Goal: Navigation & Orientation: Find specific page/section

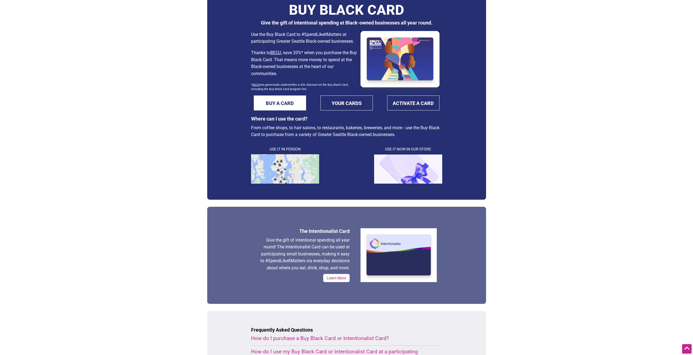
scroll to position [27, 0]
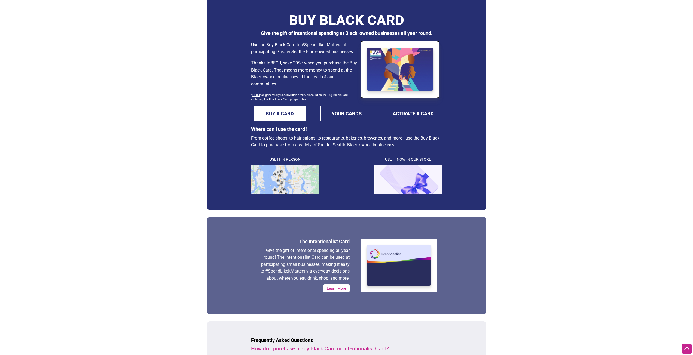
click at [278, 184] on img at bounding box center [285, 179] width 68 height 29
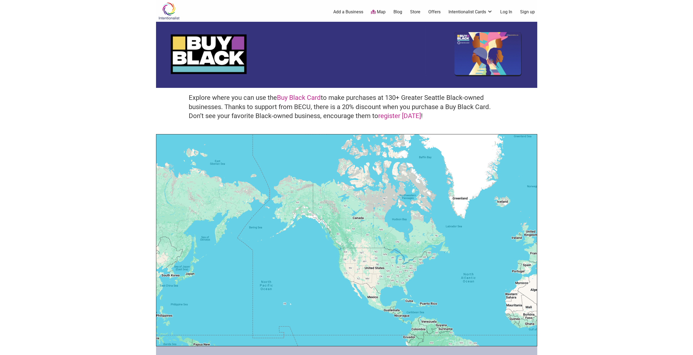
click at [99, 195] on body "× Menu 0 Add a Business Map Blog Store Offers Intentionalist Cards Buy Black Ca…" at bounding box center [346, 177] width 693 height 355
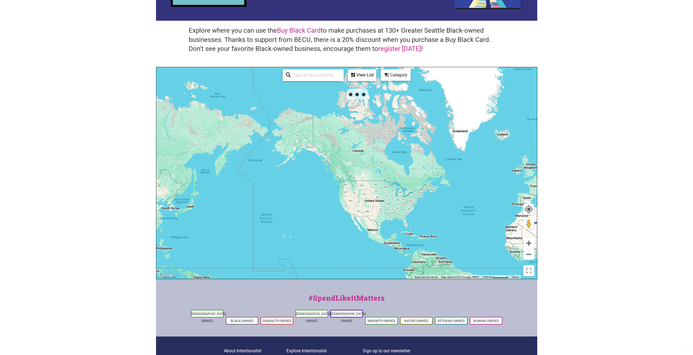
scroll to position [82, 0]
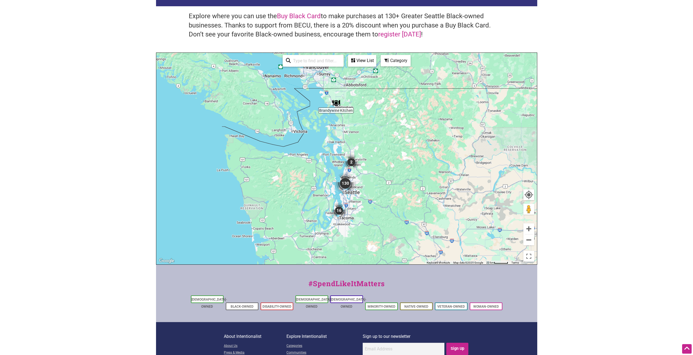
click at [337, 210] on img "16" at bounding box center [338, 210] width 21 height 21
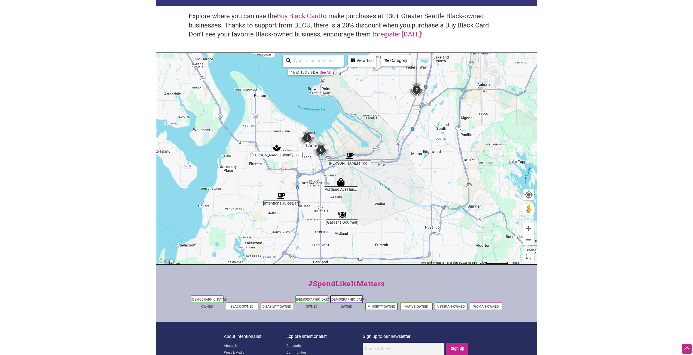
click at [373, 60] on div "View List" at bounding box center [361, 61] width 27 height 10
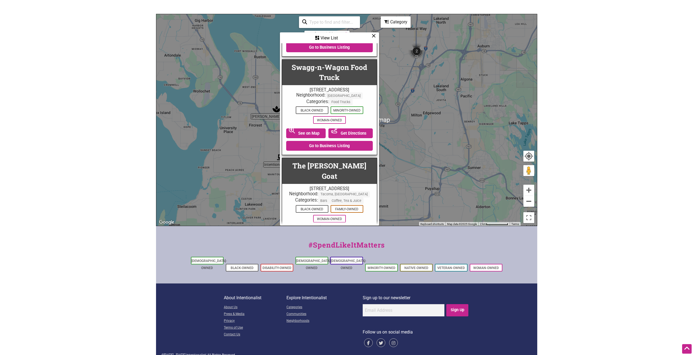
scroll to position [121, 0]
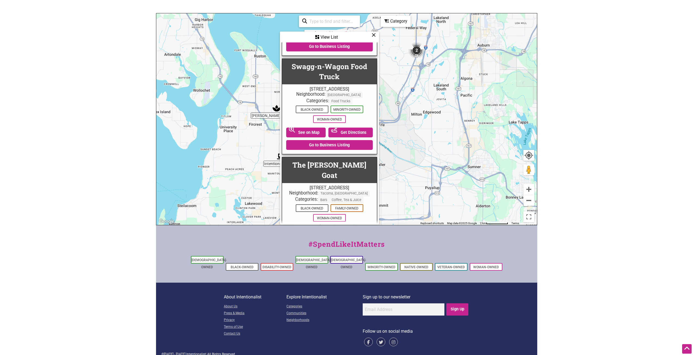
click at [374, 35] on icon at bounding box center [373, 35] width 4 height 0
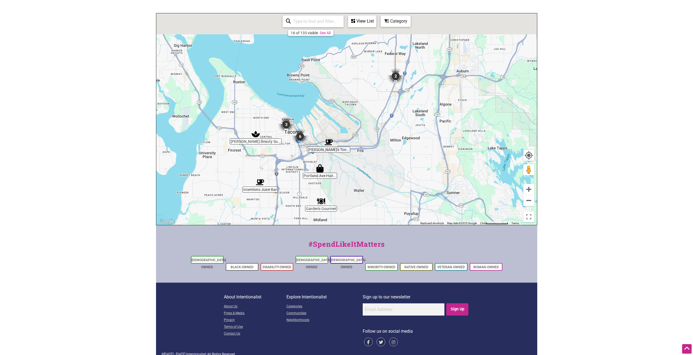
drag, startPoint x: 473, startPoint y: 69, endPoint x: 401, endPoint y: 185, distance: 136.4
click at [402, 183] on div "To navigate, press the arrow keys." at bounding box center [346, 119] width 380 height 212
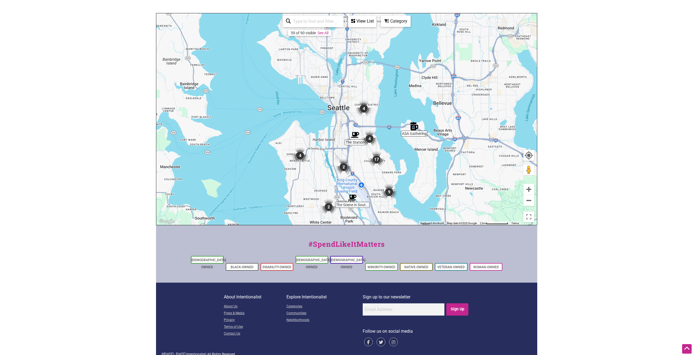
drag, startPoint x: 294, startPoint y: 122, endPoint x: 395, endPoint y: 219, distance: 140.1
click at [395, 219] on div "To navigate, press the arrow keys." at bounding box center [346, 119] width 380 height 212
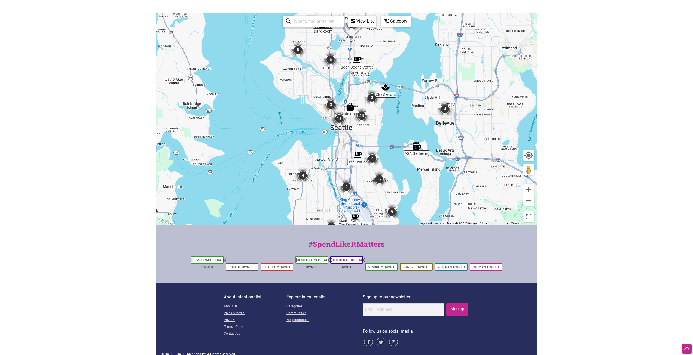
drag, startPoint x: 352, startPoint y: 71, endPoint x: 355, endPoint y: 87, distance: 16.0
click at [354, 87] on div "To navigate, press the arrow keys." at bounding box center [346, 119] width 380 height 212
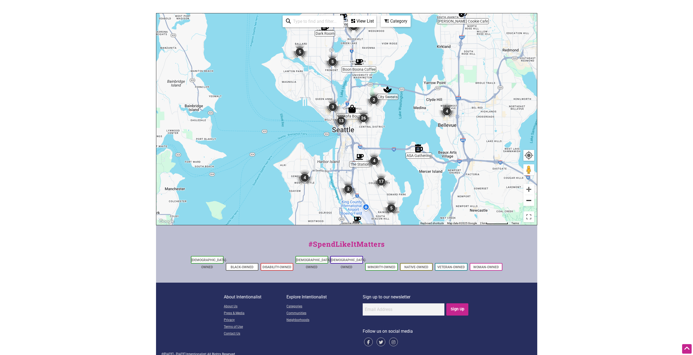
click at [525, 199] on button "Zoom out" at bounding box center [528, 200] width 11 height 11
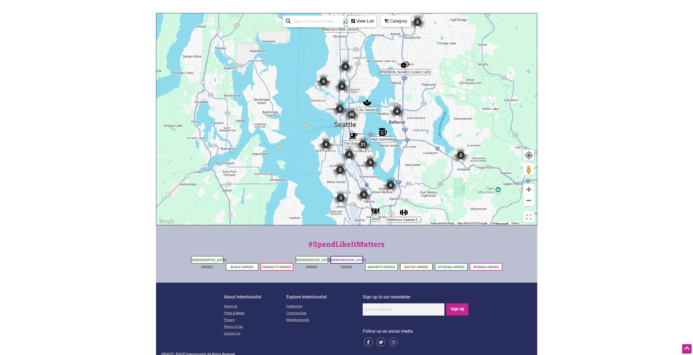
click at [322, 80] on img "5" at bounding box center [323, 81] width 21 height 21
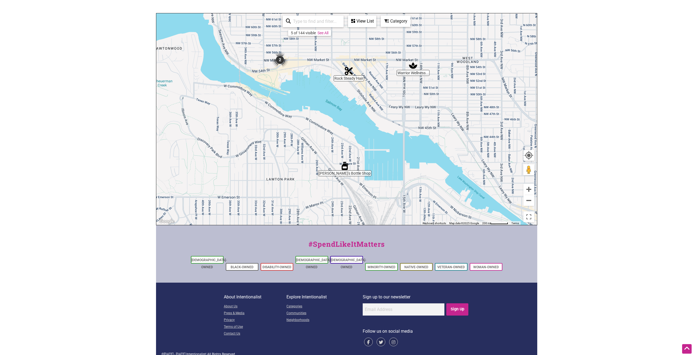
click at [281, 59] on img "2" at bounding box center [279, 60] width 21 height 21
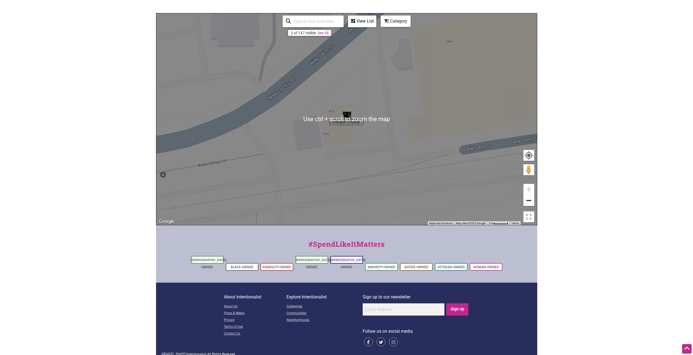
click at [528, 203] on button "Zoom out" at bounding box center [528, 200] width 11 height 11
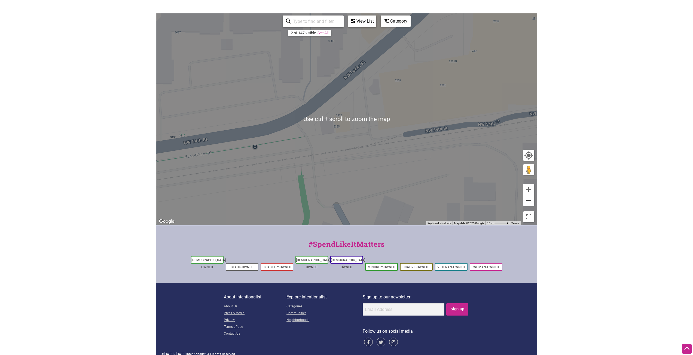
click at [528, 203] on button "Zoom out" at bounding box center [528, 200] width 11 height 11
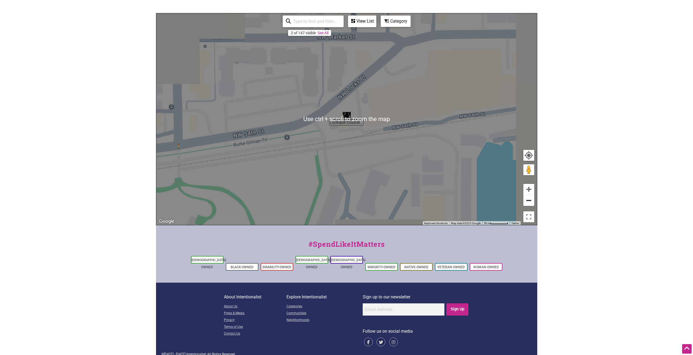
click at [528, 203] on button "Zoom out" at bounding box center [528, 200] width 11 height 11
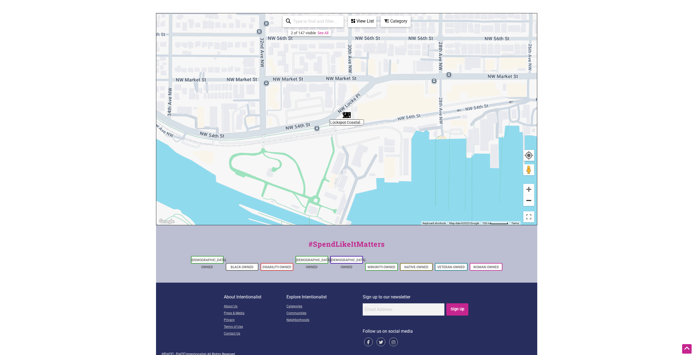
click at [528, 203] on button "Zoom out" at bounding box center [528, 200] width 11 height 11
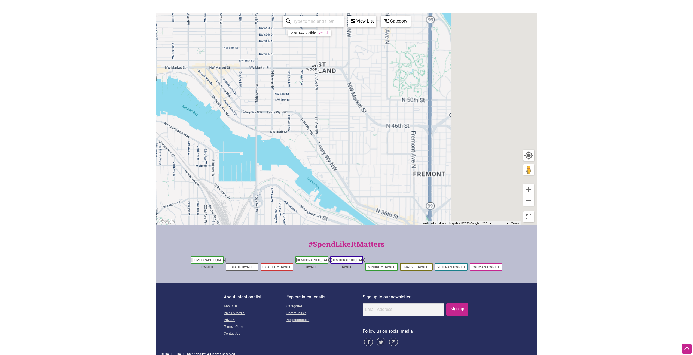
drag, startPoint x: 396, startPoint y: 139, endPoint x: 217, endPoint y: 100, distance: 183.8
click at [217, 100] on div "To navigate, press the arrow keys." at bounding box center [346, 119] width 380 height 212
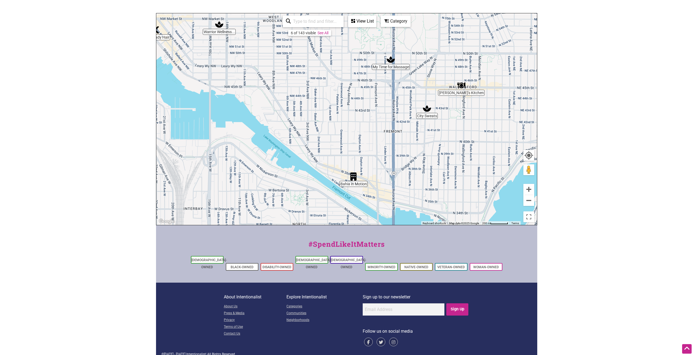
drag, startPoint x: 360, startPoint y: 166, endPoint x: 351, endPoint y: 141, distance: 26.6
click at [351, 141] on div "To navigate, press the arrow keys." at bounding box center [346, 119] width 380 height 212
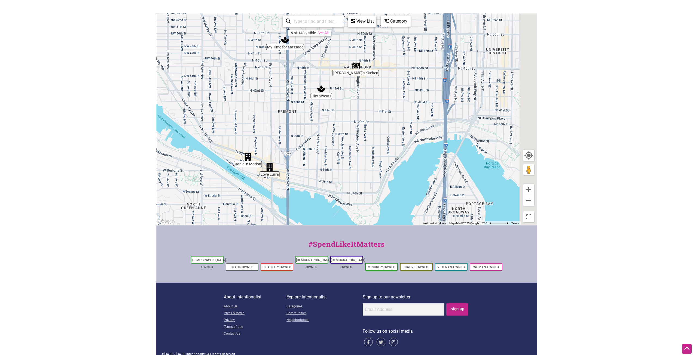
drag, startPoint x: 435, startPoint y: 160, endPoint x: 307, endPoint y: 143, distance: 129.4
click at [307, 143] on div "To navigate, press the arrow keys." at bounding box center [346, 119] width 380 height 212
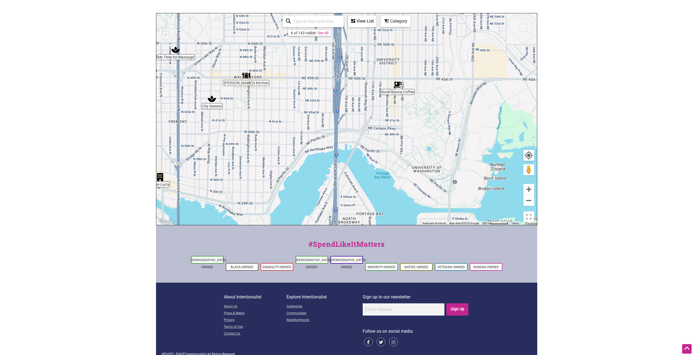
drag, startPoint x: 405, startPoint y: 89, endPoint x: 324, endPoint y: 95, distance: 81.0
click at [324, 95] on div "To navigate, press the arrow keys." at bounding box center [346, 119] width 380 height 212
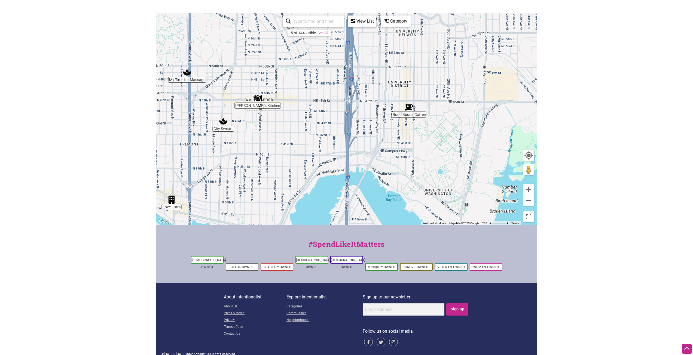
drag, startPoint x: 330, startPoint y: 69, endPoint x: 410, endPoint y: 145, distance: 109.9
click at [410, 145] on div "To navigate, press the arrow keys." at bounding box center [346, 119] width 380 height 212
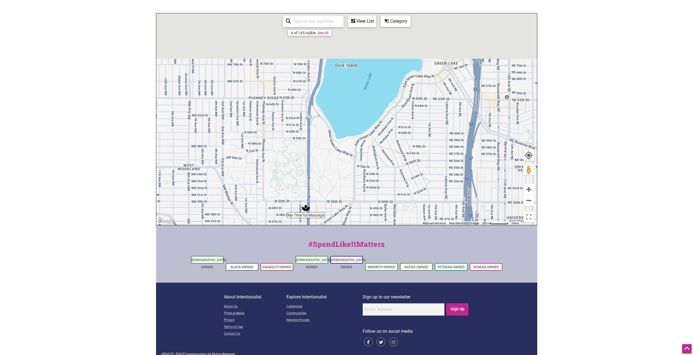
drag, startPoint x: 277, startPoint y: 57, endPoint x: 337, endPoint y: 168, distance: 126.6
click at [337, 168] on div "To navigate, press the arrow keys." at bounding box center [346, 119] width 380 height 212
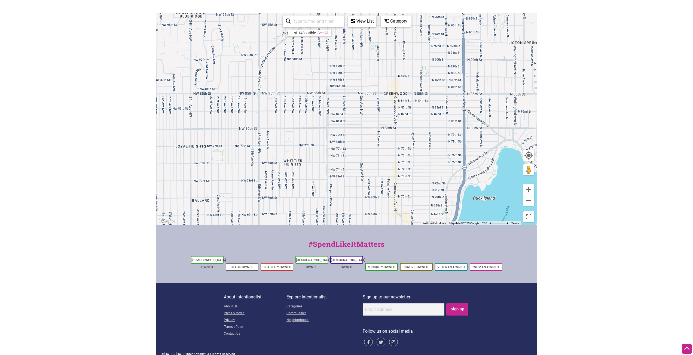
drag, startPoint x: 274, startPoint y: 76, endPoint x: 389, endPoint y: 177, distance: 153.0
click at [389, 177] on div "To navigate, press the arrow keys." at bounding box center [346, 119] width 380 height 212
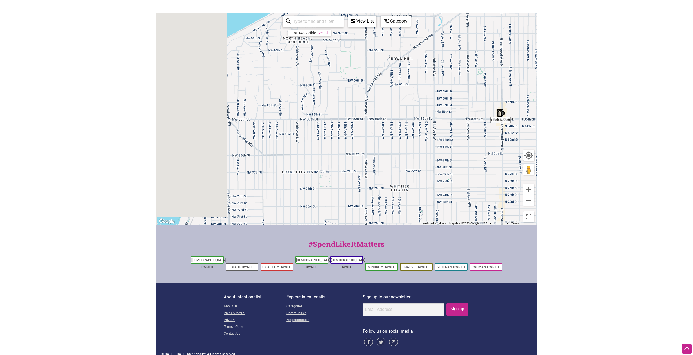
drag, startPoint x: 308, startPoint y: 101, endPoint x: 475, endPoint y: 122, distance: 168.5
click at [475, 122] on div "To navigate, press the arrow keys." at bounding box center [346, 119] width 380 height 212
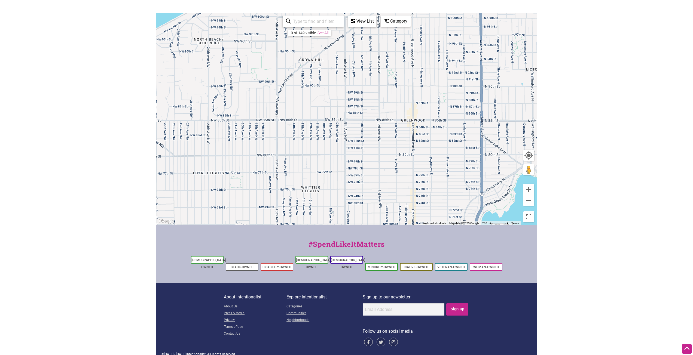
drag, startPoint x: 474, startPoint y: 122, endPoint x: 300, endPoint y: 112, distance: 174.5
click at [296, 114] on div "To navigate, press the arrow keys." at bounding box center [346, 119] width 380 height 212
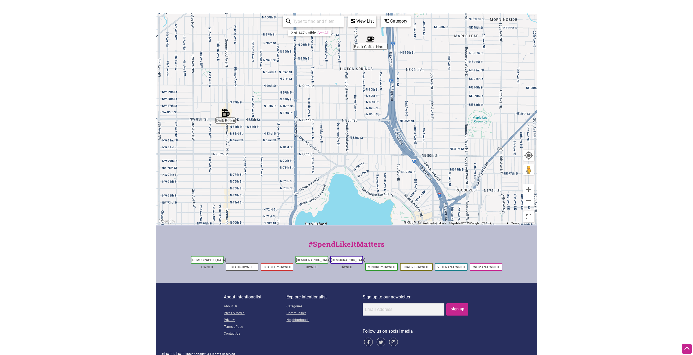
drag, startPoint x: 445, startPoint y: 115, endPoint x: 302, endPoint y: 114, distance: 143.7
click at [302, 114] on div "To navigate, press the arrow keys." at bounding box center [346, 119] width 380 height 212
click at [227, 115] on img "Dark Room" at bounding box center [225, 113] width 13 height 13
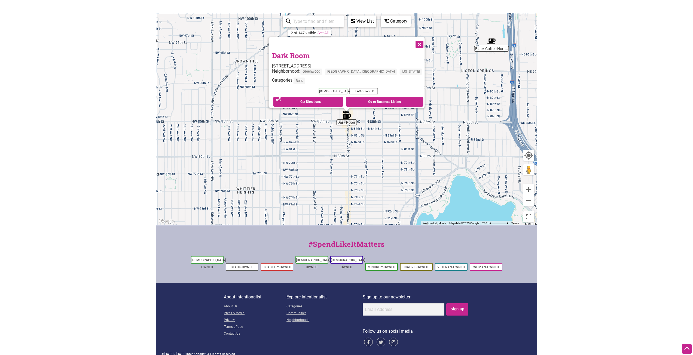
click at [412, 44] on button "Close" at bounding box center [419, 44] width 14 height 14
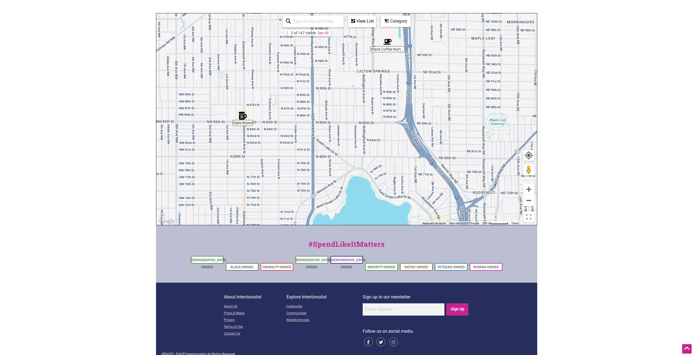
drag, startPoint x: 476, startPoint y: 122, endPoint x: 369, endPoint y: 124, distance: 107.5
click at [369, 124] on div "To navigate, press the arrow keys." at bounding box center [346, 119] width 380 height 212
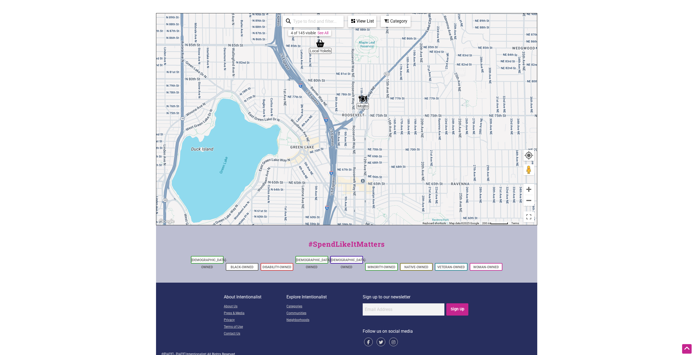
drag, startPoint x: 462, startPoint y: 150, endPoint x: 338, endPoint y: 74, distance: 145.3
click at [337, 72] on div "To navigate, press the arrow keys." at bounding box center [346, 119] width 380 height 212
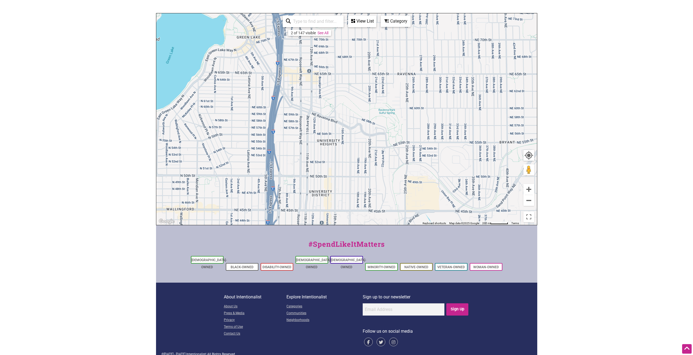
drag, startPoint x: 417, startPoint y: 167, endPoint x: 363, endPoint y: 57, distance: 122.8
click at [363, 57] on div "To navigate, press the arrow keys." at bounding box center [346, 119] width 380 height 212
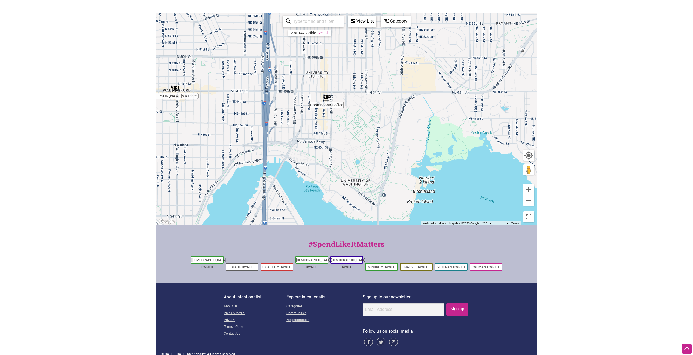
drag, startPoint x: 402, startPoint y: 196, endPoint x: 398, endPoint y: 77, distance: 119.5
click at [398, 77] on div "To navigate, press the arrow keys." at bounding box center [346, 119] width 380 height 212
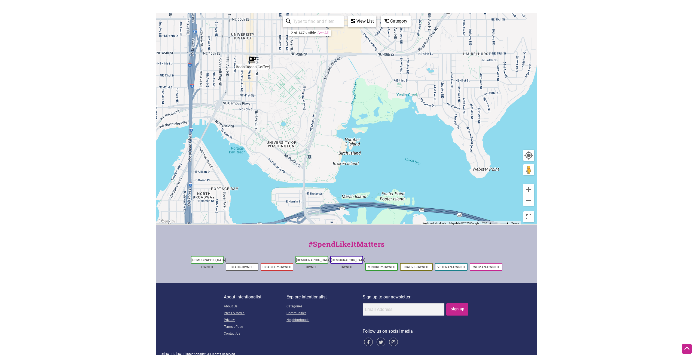
drag, startPoint x: 449, startPoint y: 112, endPoint x: 373, endPoint y: 74, distance: 85.2
click at [373, 74] on div "To navigate, press the arrow keys." at bounding box center [346, 119] width 380 height 212
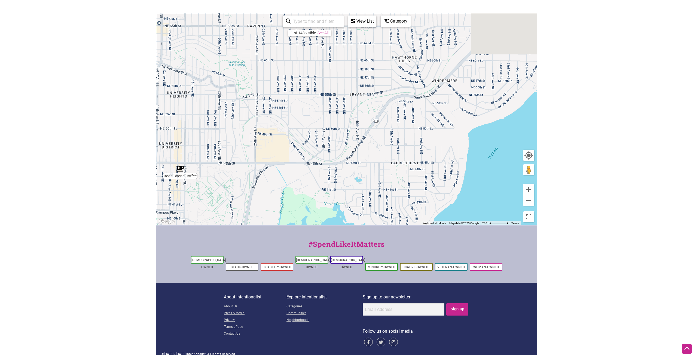
drag, startPoint x: 457, startPoint y: 107, endPoint x: 391, endPoint y: 211, distance: 123.2
click at [391, 210] on div "To navigate, press the arrow keys." at bounding box center [346, 119] width 380 height 212
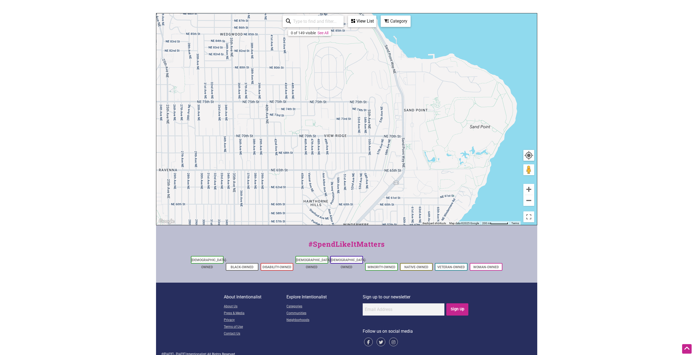
drag, startPoint x: 352, startPoint y: 105, endPoint x: 377, endPoint y: 180, distance: 78.5
click at [377, 180] on div "To navigate, press the arrow keys." at bounding box center [346, 119] width 380 height 212
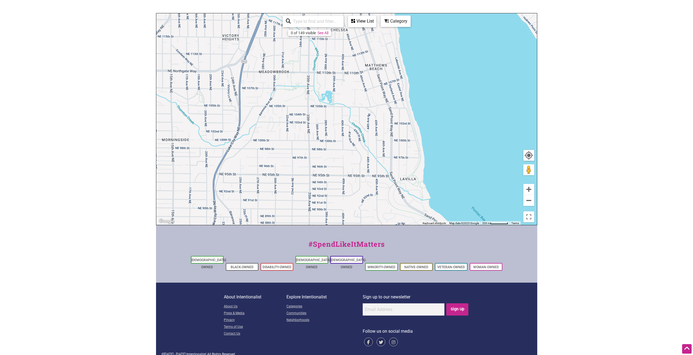
drag, startPoint x: 270, startPoint y: 135, endPoint x: 371, endPoint y: 182, distance: 111.5
click at [371, 182] on div "To navigate, press the arrow keys." at bounding box center [346, 119] width 380 height 212
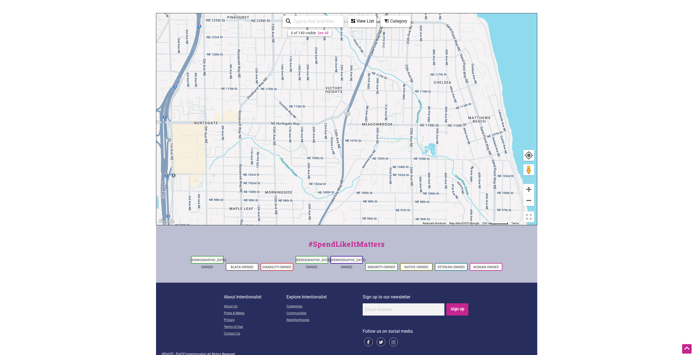
drag, startPoint x: 312, startPoint y: 121, endPoint x: 329, endPoint y: 175, distance: 56.2
click at [329, 175] on div "To navigate, press the arrow keys." at bounding box center [346, 119] width 380 height 212
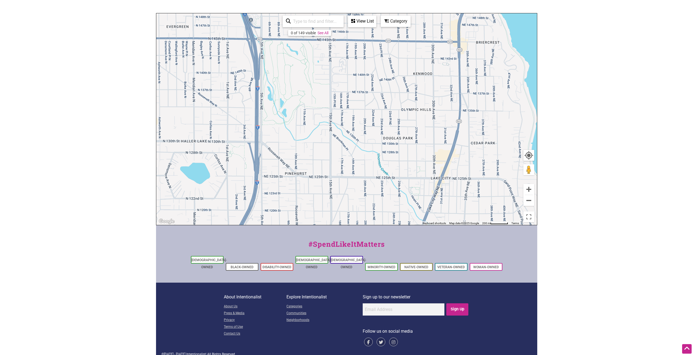
drag, startPoint x: 317, startPoint y: 138, endPoint x: 398, endPoint y: 165, distance: 86.0
click at [398, 164] on div "To navigate, press the arrow keys." at bounding box center [346, 119] width 380 height 212
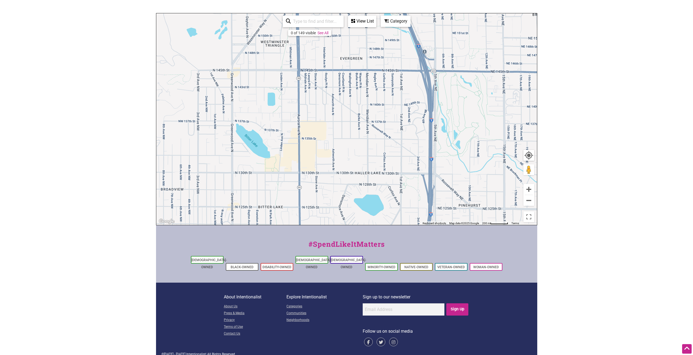
drag, startPoint x: 297, startPoint y: 158, endPoint x: 368, endPoint y: 149, distance: 71.5
click at [365, 150] on div "To navigate, press the arrow keys." at bounding box center [346, 119] width 380 height 212
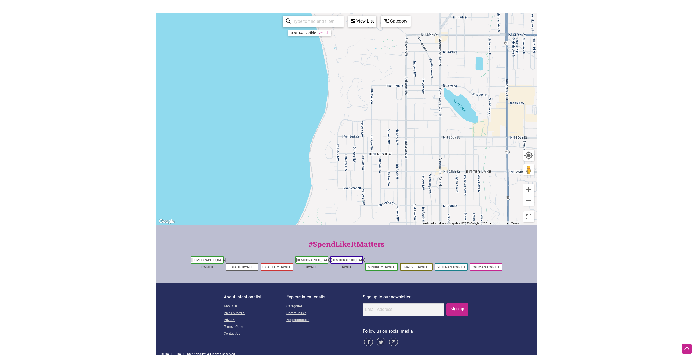
drag, startPoint x: 369, startPoint y: 192, endPoint x: 384, endPoint y: 100, distance: 92.4
click at [383, 106] on div "To navigate, press the arrow keys." at bounding box center [346, 119] width 380 height 212
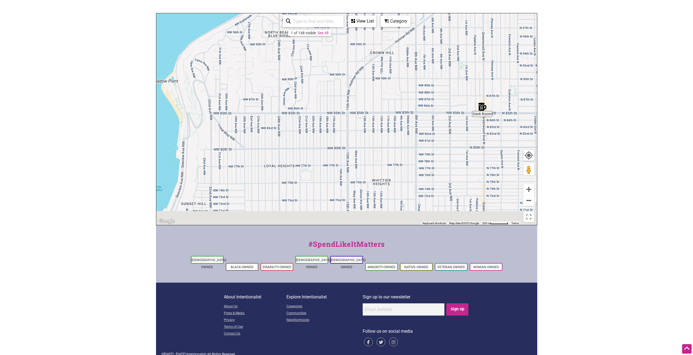
drag, startPoint x: 394, startPoint y: 142, endPoint x: 398, endPoint y: 73, distance: 69.0
click at [393, 85] on div "To navigate, press the arrow keys." at bounding box center [346, 119] width 380 height 212
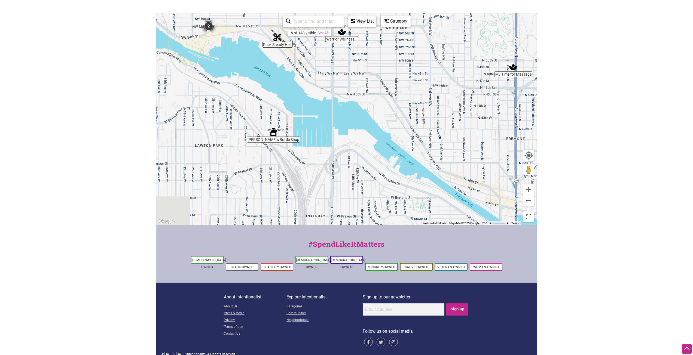
drag, startPoint x: 413, startPoint y: 118, endPoint x: 395, endPoint y: 45, distance: 75.2
click at [395, 49] on div "To navigate, press the arrow keys." at bounding box center [346, 119] width 380 height 212
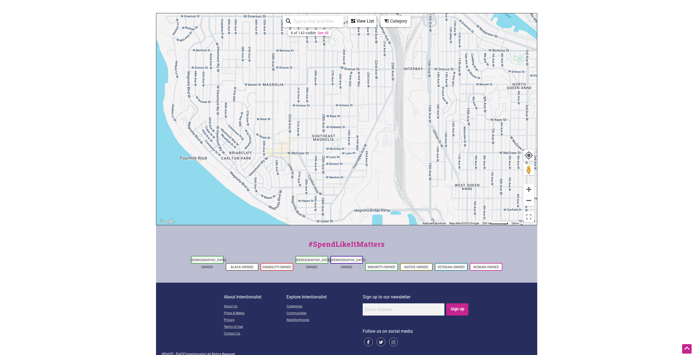
drag, startPoint x: 356, startPoint y: 115, endPoint x: 466, endPoint y: 200, distance: 139.8
click at [466, 200] on div "To navigate, press the arrow keys." at bounding box center [346, 119] width 380 height 212
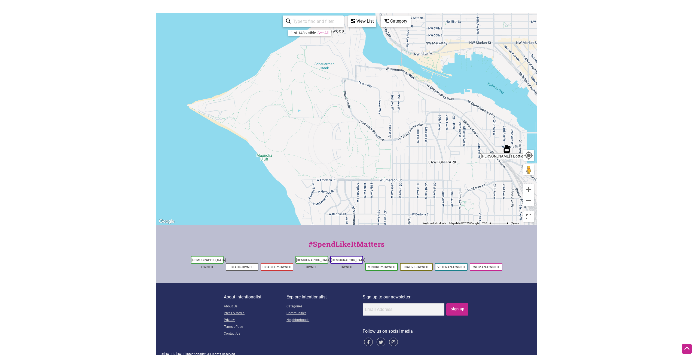
drag, startPoint x: 326, startPoint y: 92, endPoint x: 425, endPoint y: 195, distance: 142.6
click at [425, 195] on div "To navigate, press the arrow keys." at bounding box center [346, 119] width 380 height 212
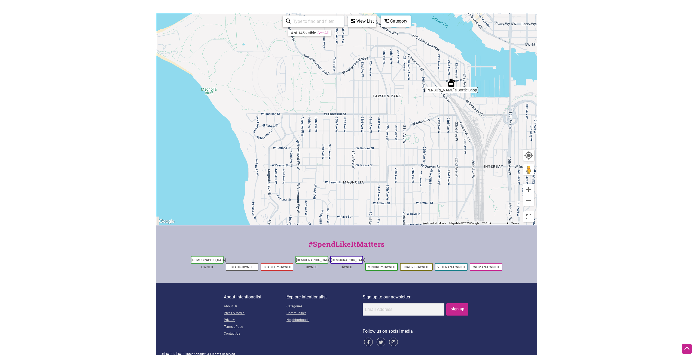
drag, startPoint x: 425, startPoint y: 195, endPoint x: 349, endPoint y: 86, distance: 133.1
click at [352, 93] on div "To navigate, press the arrow keys." at bounding box center [346, 119] width 380 height 212
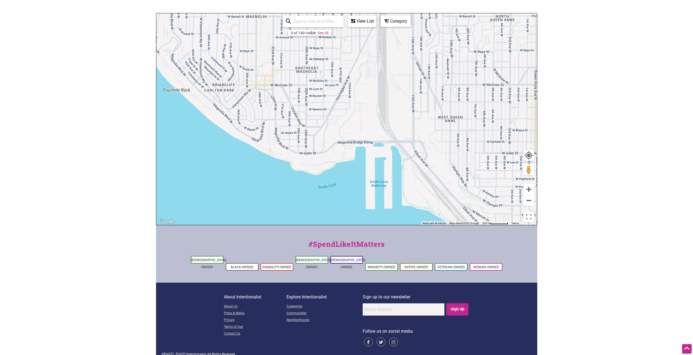
drag
click at [247, 86] on div "To navigate, press the arrow keys." at bounding box center [346, 119] width 380 height 212
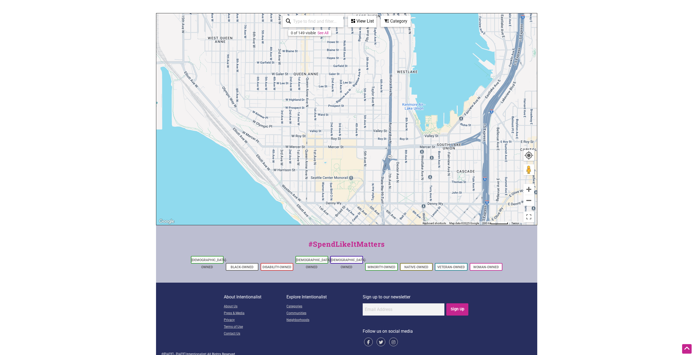
click at [252, 100] on div "To navigate, press the arrow keys." at bounding box center [346, 119] width 380 height 212
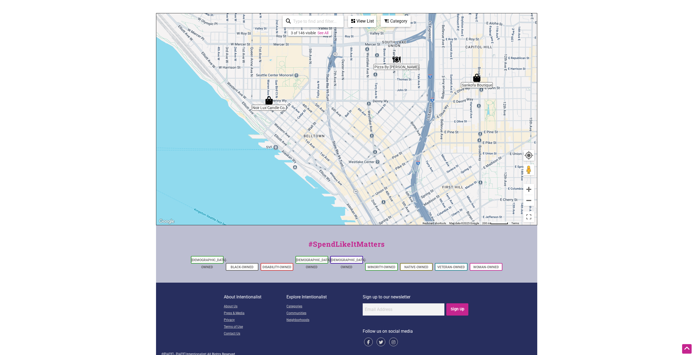
click at [298, 82] on div "To navigate, press the arrow keys." at bounding box center [346, 119] width 380 height 212
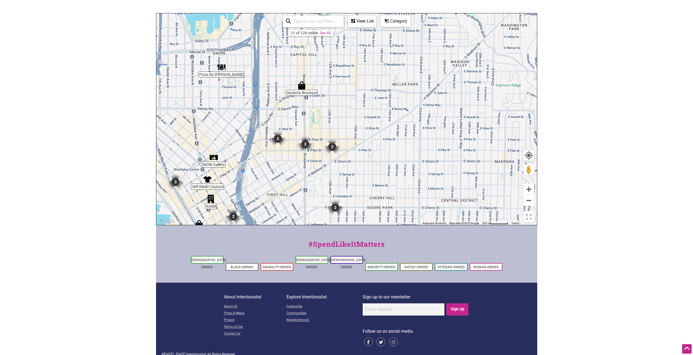
click at [235, 131] on div "To navigate, press the arrow keys." at bounding box center [346, 119] width 380 height 212
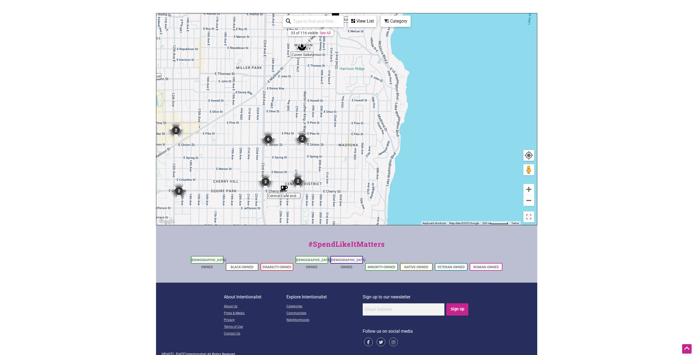
click at [255, 156] on div "To navigate, press the arrow keys." at bounding box center [346, 119] width 380 height 212
click at [380, 147] on div "To navigate, press the arrow keys." at bounding box center [346, 119] width 380 height 212
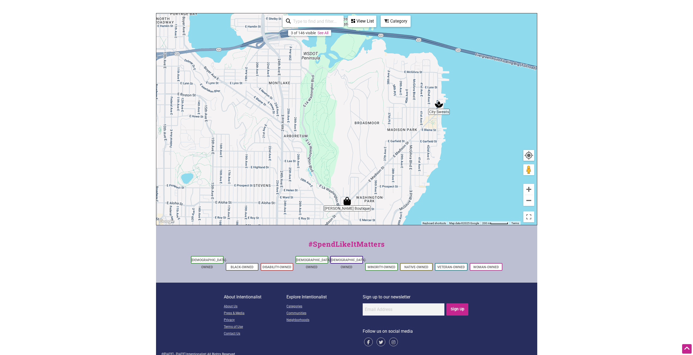
click at [392, 150] on div "To navigate, press the arrow keys." at bounding box center [346, 119] width 380 height 212
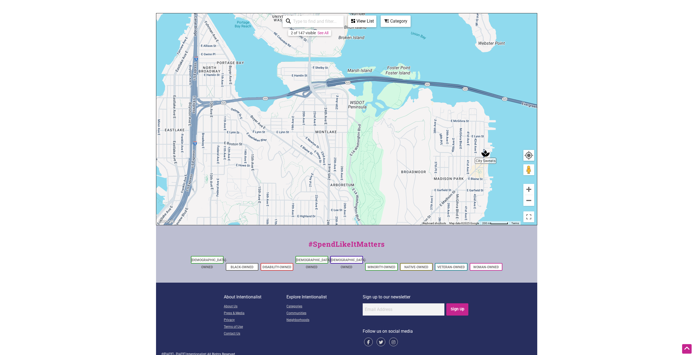
click at [347, 163] on div "To navigate, press the arrow keys." at bounding box center [346, 119] width 380 height 212
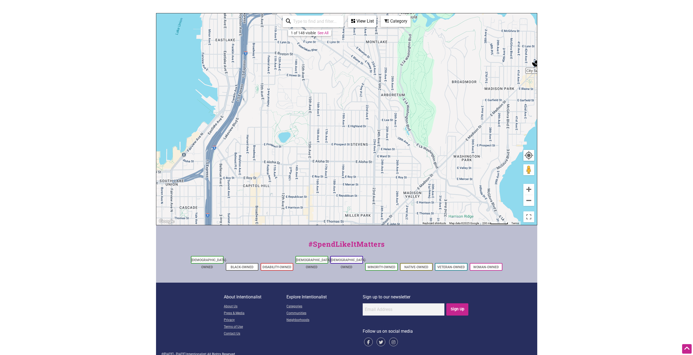
click at [387, 86] on div "To navigate, press the arrow keys." at bounding box center [346, 119] width 380 height 212
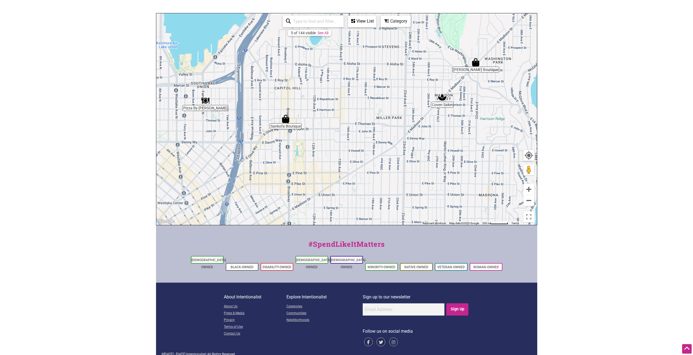
click at [377, 85] on div "To navigate, press the arrow keys." at bounding box center [346, 119] width 380 height 212
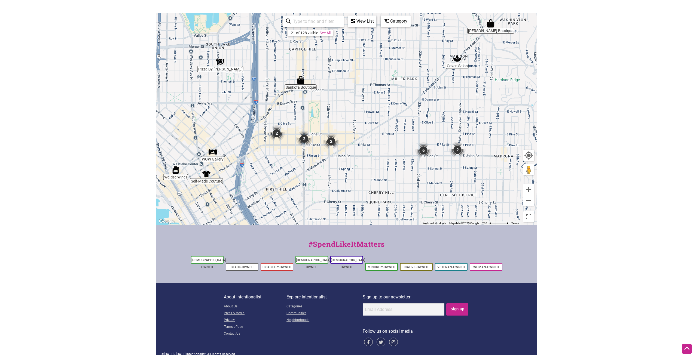
click at [363, 121] on div "To navigate, press the arrow keys." at bounding box center [346, 119] width 380 height 212
click at [276, 131] on img "2" at bounding box center [276, 133] width 21 height 21
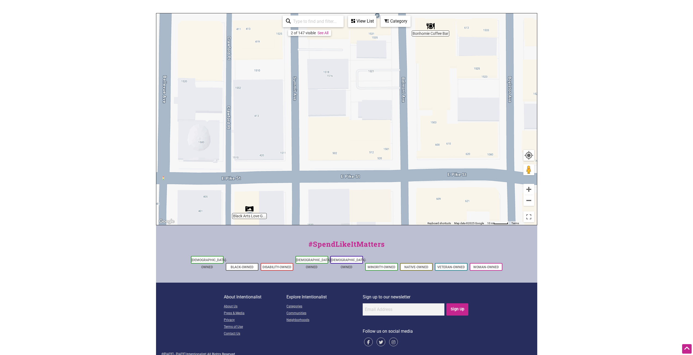
click at [308, 186] on div "To navigate, press the arrow keys." at bounding box center [346, 119] width 380 height 212
click at [525, 200] on button "Zoom out" at bounding box center [528, 200] width 11 height 11
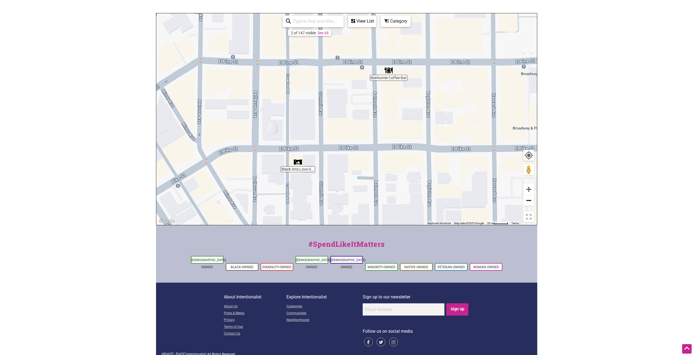
click at [525, 201] on button "Zoom out" at bounding box center [528, 200] width 11 height 11
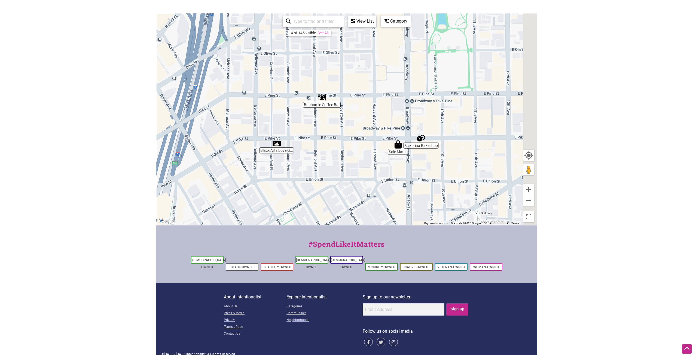
click at [358, 176] on div "To navigate, press the arrow keys." at bounding box center [346, 119] width 380 height 212
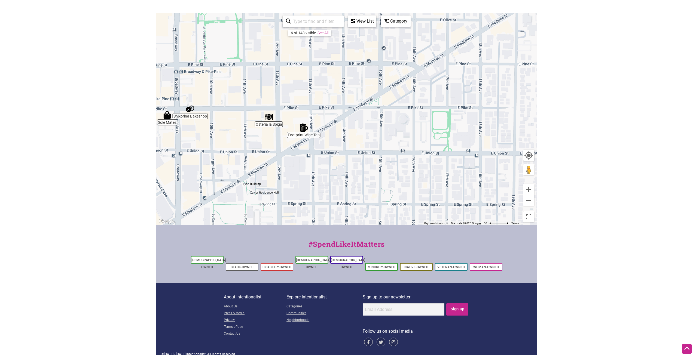
click at [299, 159] on div "To navigate, press the arrow keys." at bounding box center [346, 119] width 380 height 212
click at [338, 152] on div "To navigate, press the arrow keys." at bounding box center [346, 119] width 380 height 212
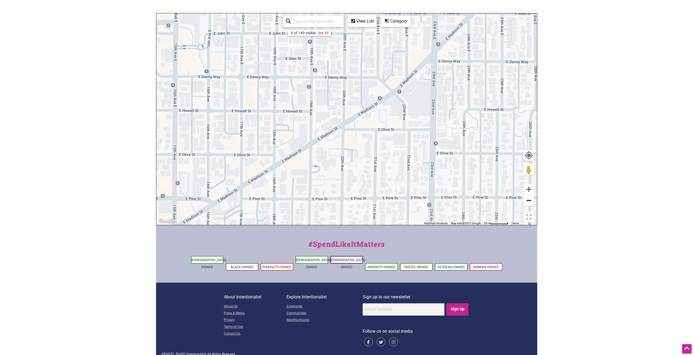
click at [530, 203] on button "Zoom out" at bounding box center [528, 200] width 11 height 11
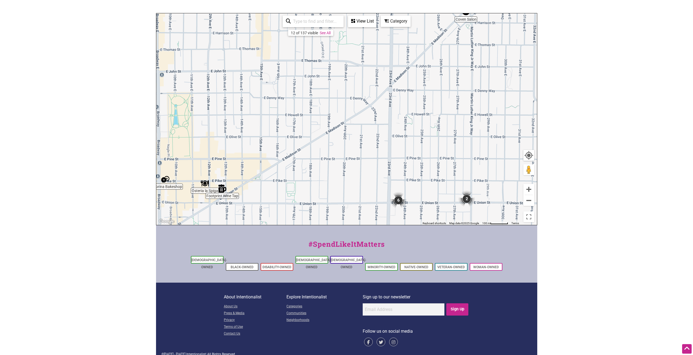
click at [396, 199] on img "6" at bounding box center [398, 200] width 21 height 21
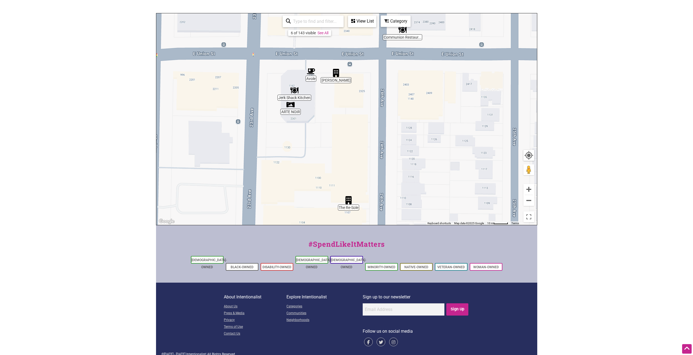
click at [349, 200] on img "The Re-Sole" at bounding box center [348, 200] width 13 height 13
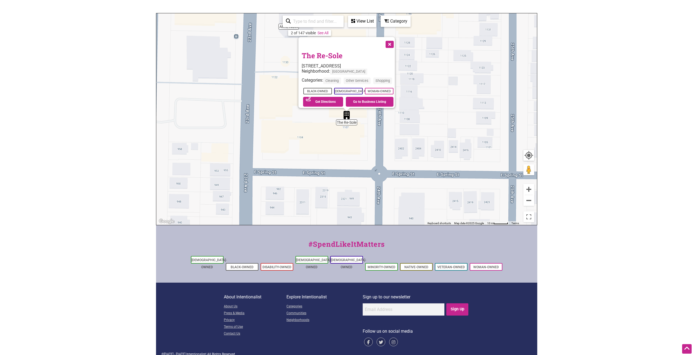
click at [392, 40] on button "Close" at bounding box center [389, 44] width 14 height 14
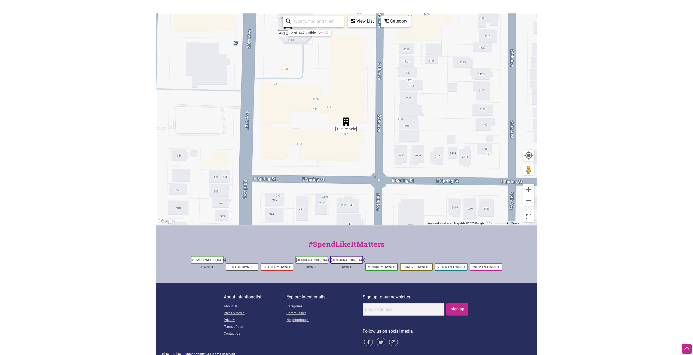
click at [326, 155] on div "To navigate, press the arrow keys." at bounding box center [346, 119] width 380 height 212
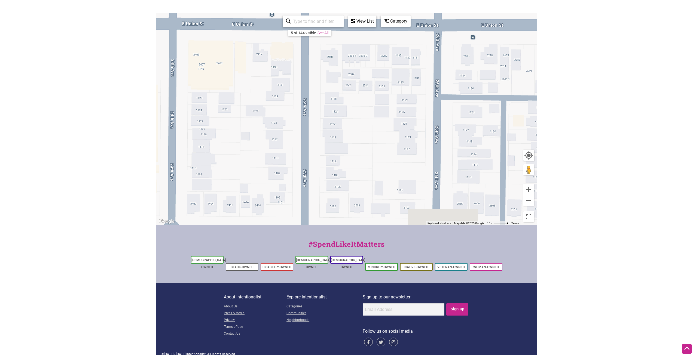
drag, startPoint x: 439, startPoint y: 173, endPoint x: 258, endPoint y: 103, distance: 194.2
click at [257, 100] on div "To navigate, press the arrow keys." at bounding box center [346, 119] width 380 height 212
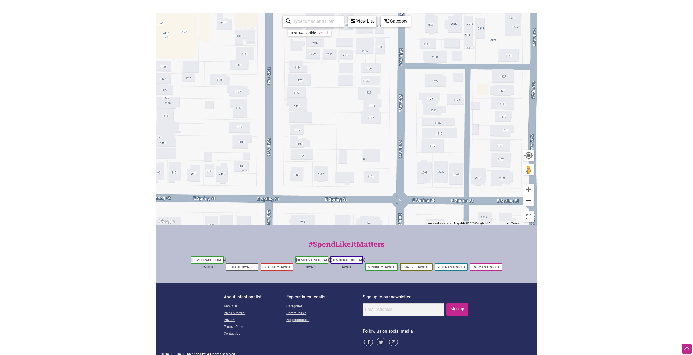
click at [528, 201] on button "Zoom out" at bounding box center [528, 200] width 11 height 11
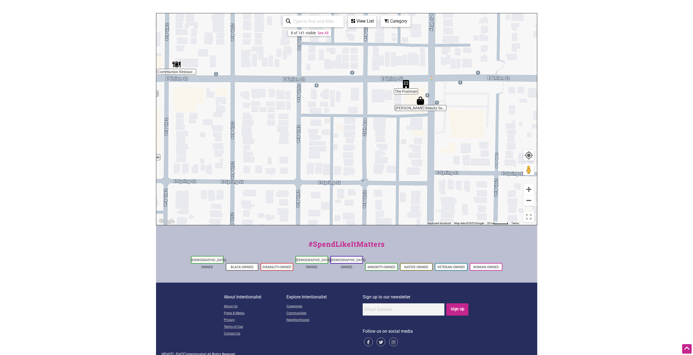
drag, startPoint x: 441, startPoint y: 124, endPoint x: 368, endPoint y: 146, distance: 76.2
click at [368, 146] on div "To navigate, press the arrow keys." at bounding box center [346, 119] width 380 height 212
click at [530, 200] on button "Zoom out" at bounding box center [528, 200] width 11 height 11
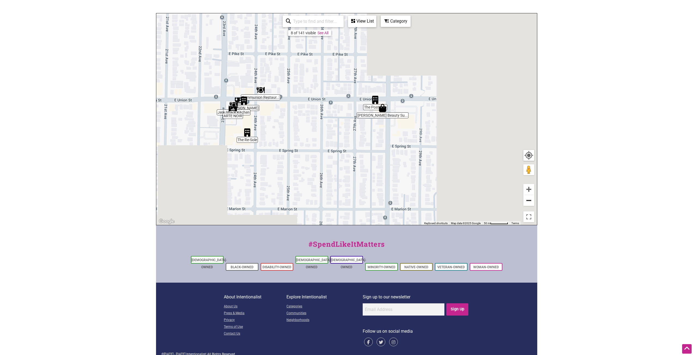
click at [529, 201] on button "Zoom out" at bounding box center [528, 200] width 11 height 11
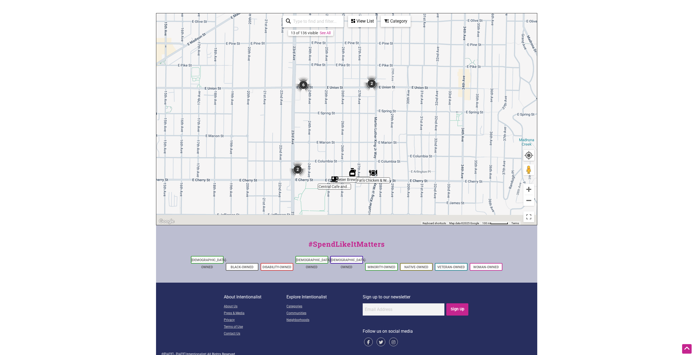
drag, startPoint x: 395, startPoint y: 209, endPoint x: 413, endPoint y: 165, distance: 47.6
click at [413, 165] on div "To navigate, press the arrow keys." at bounding box center [346, 119] width 380 height 212
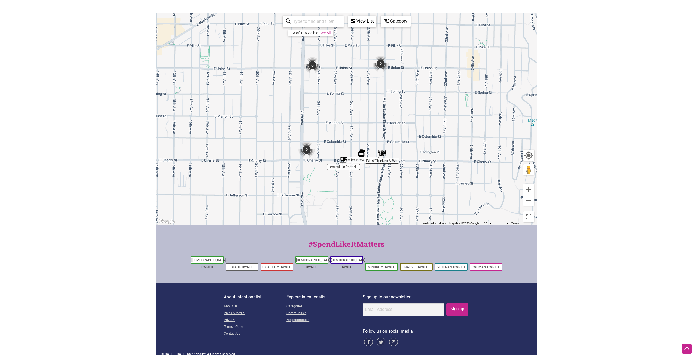
click at [308, 151] on img "2" at bounding box center [306, 150] width 21 height 21
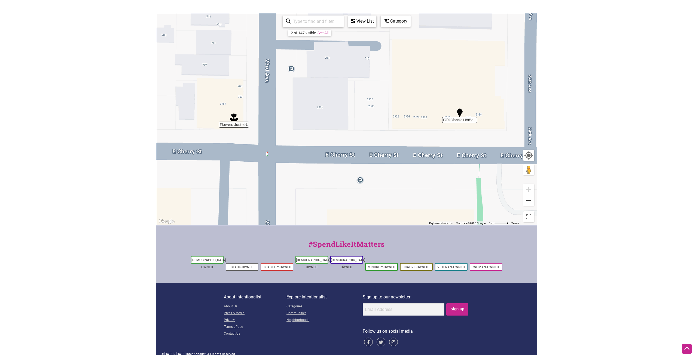
click at [528, 202] on button "Zoom out" at bounding box center [528, 200] width 11 height 11
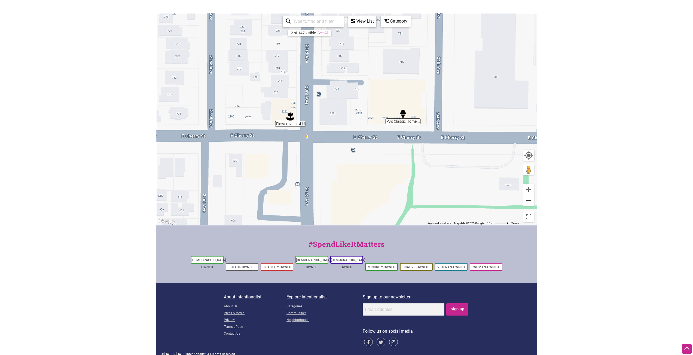
click at [528, 202] on button "Zoom out" at bounding box center [528, 200] width 11 height 11
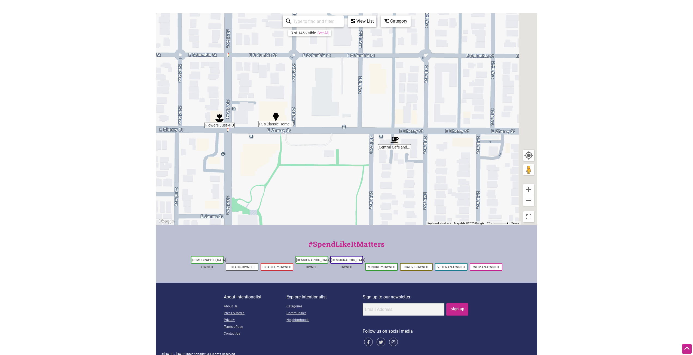
drag, startPoint x: 472, startPoint y: 168, endPoint x: 348, endPoint y: 166, distance: 124.7
click at [348, 166] on div "To navigate, press the arrow keys." at bounding box center [346, 119] width 380 height 212
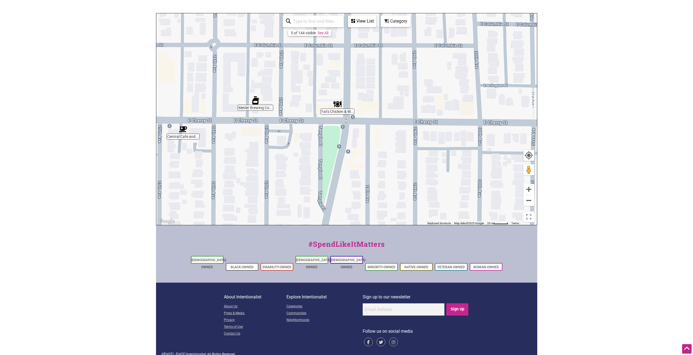
drag, startPoint x: 475, startPoint y: 171, endPoint x: 303, endPoint y: 164, distance: 172.1
click at [303, 164] on div "To navigate, press the arrow keys." at bounding box center [346, 119] width 380 height 212
click at [528, 198] on button "Zoom out" at bounding box center [528, 200] width 11 height 11
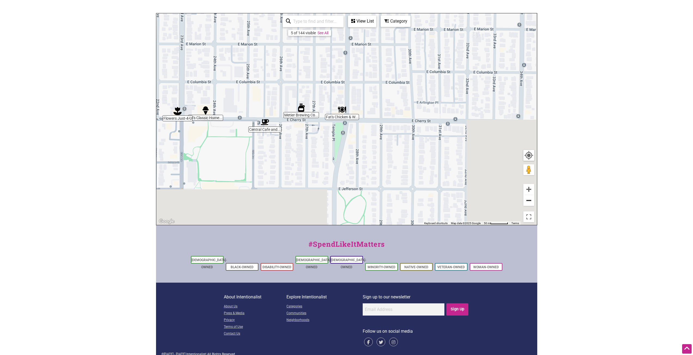
click at [529, 198] on button "Zoom out" at bounding box center [528, 200] width 11 height 11
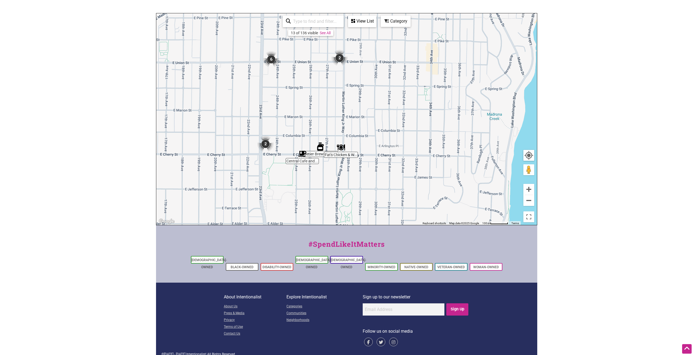
drag, startPoint x: 374, startPoint y: 151, endPoint x: 371, endPoint y: 187, distance: 36.1
click at [371, 187] on div "To navigate, press the arrow keys." at bounding box center [346, 119] width 380 height 212
click at [338, 57] on img "2" at bounding box center [339, 58] width 21 height 21
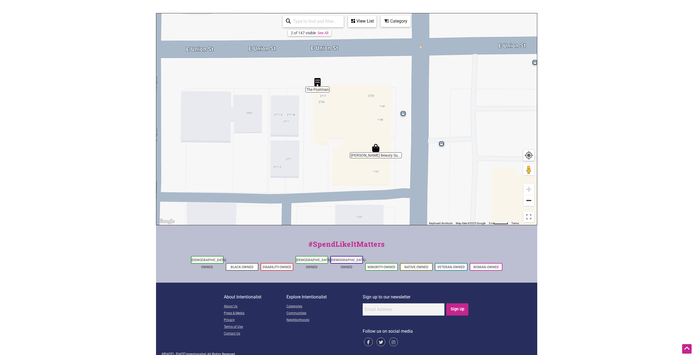
click at [529, 202] on button "Zoom out" at bounding box center [528, 200] width 11 height 11
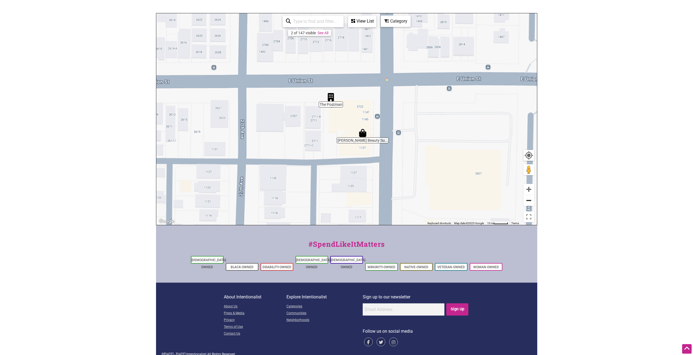
click at [529, 202] on button "Zoom out" at bounding box center [528, 200] width 11 height 11
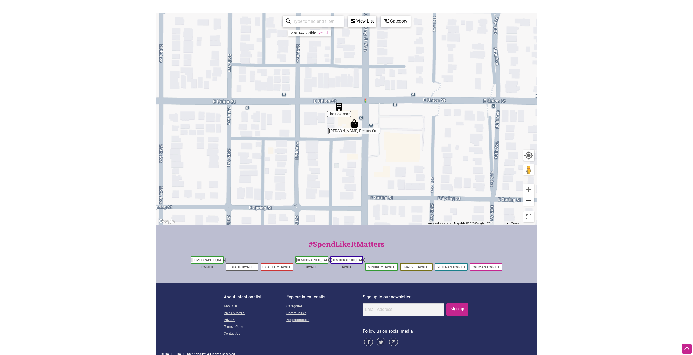
click at [529, 202] on button "Zoom out" at bounding box center [528, 200] width 11 height 11
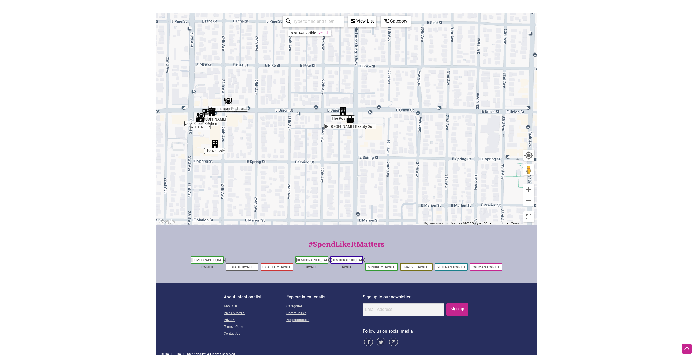
click at [522, 202] on div "To navigate, press the arrow keys." at bounding box center [346, 119] width 380 height 212
click at [529, 201] on button "Zoom out" at bounding box center [528, 200] width 11 height 11
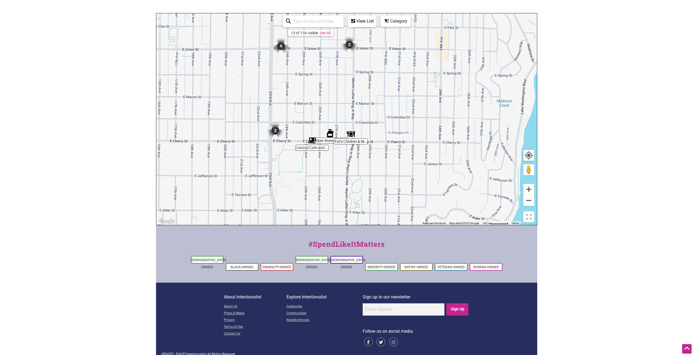
drag, startPoint x: 414, startPoint y: 185, endPoint x: 404, endPoint y: 99, distance: 86.2
click at [405, 100] on div "To navigate, press the arrow keys." at bounding box center [346, 119] width 380 height 212
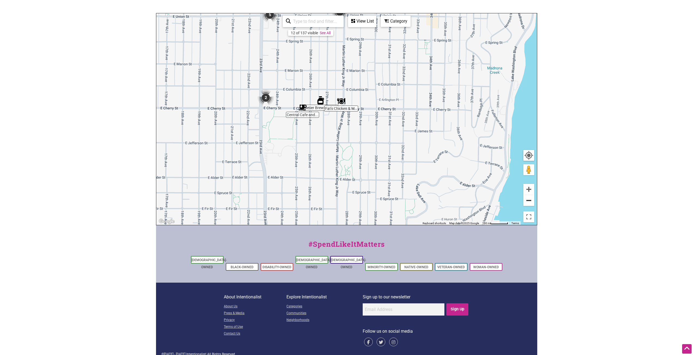
click at [532, 202] on button "Zoom out" at bounding box center [528, 200] width 11 height 11
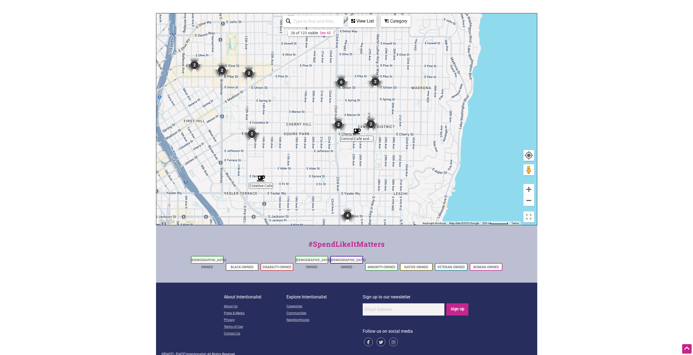
drag, startPoint x: 364, startPoint y: 164, endPoint x: 446, endPoint y: 212, distance: 94.8
click at [446, 212] on div "To navigate, press the arrow keys." at bounding box center [346, 119] width 380 height 212
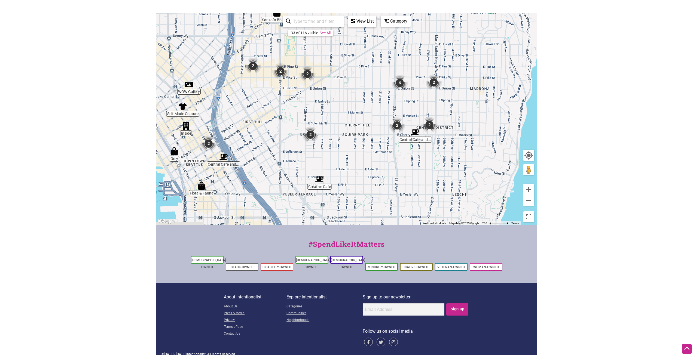
drag, startPoint x: 383, startPoint y: 194, endPoint x: 379, endPoint y: 157, distance: 36.9
click at [384, 158] on div "To navigate, press the arrow keys." at bounding box center [346, 119] width 380 height 212
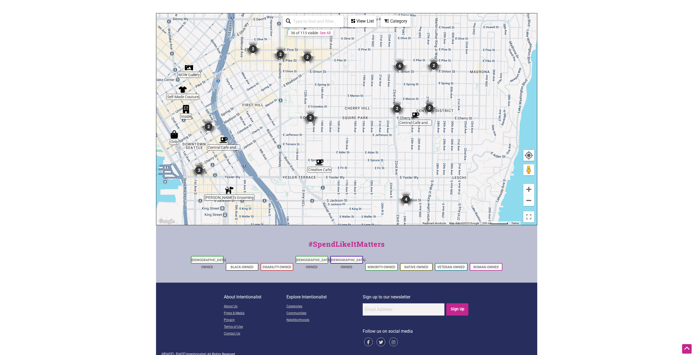
click at [308, 118] on img "2" at bounding box center [310, 117] width 21 height 21
click at [312, 119] on img "2" at bounding box center [310, 117] width 21 height 21
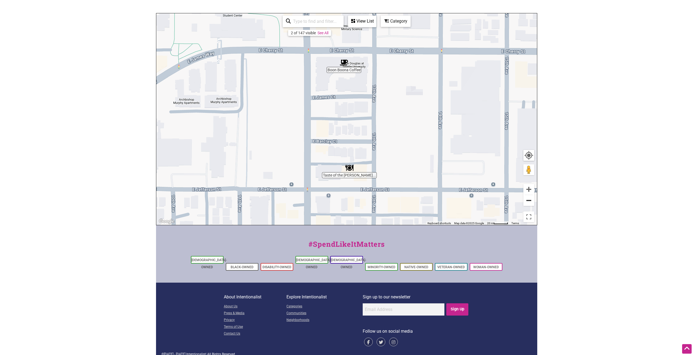
click at [526, 201] on button "Zoom out" at bounding box center [528, 200] width 11 height 11
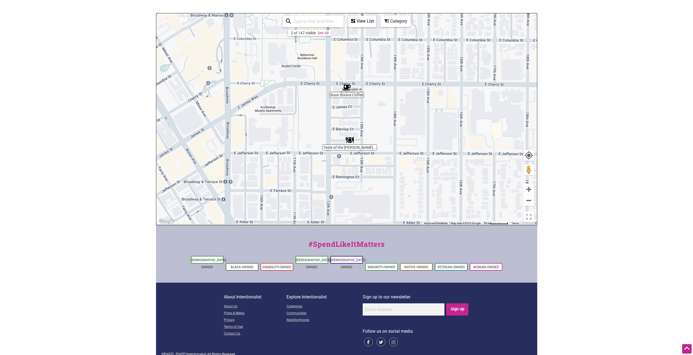
drag, startPoint x: 382, startPoint y: 163, endPoint x: 337, endPoint y: 65, distance: 107.6
click at [344, 69] on div "To navigate, press the arrow keys." at bounding box center [346, 119] width 380 height 212
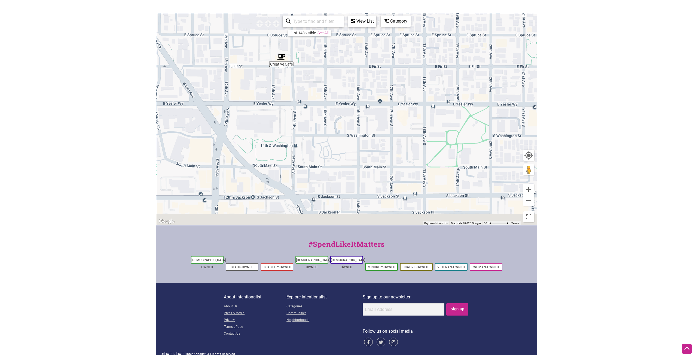
drag, startPoint x: 392, startPoint y: 132, endPoint x: 378, endPoint y: 78, distance: 55.7
click at [378, 77] on div "To navigate, press the arrow keys." at bounding box center [346, 119] width 380 height 212
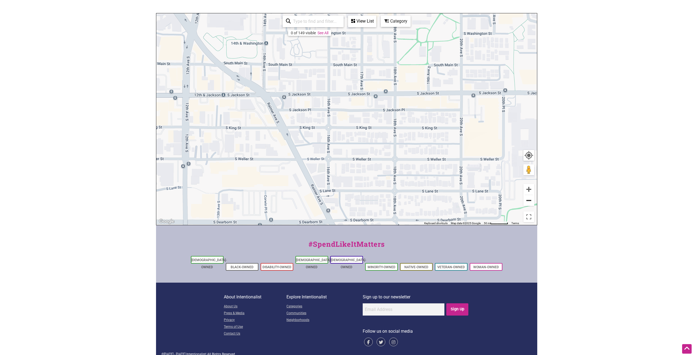
click at [526, 199] on button "Zoom out" at bounding box center [528, 200] width 11 height 11
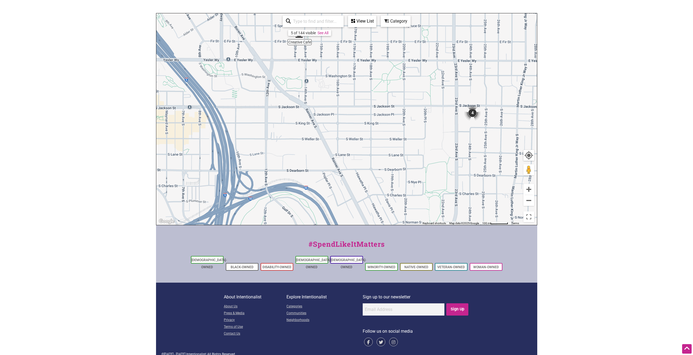
click at [470, 113] on img "4" at bounding box center [472, 113] width 21 height 21
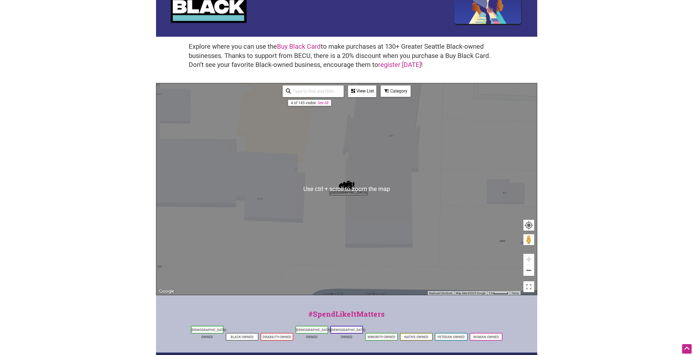
scroll to position [39, 0]
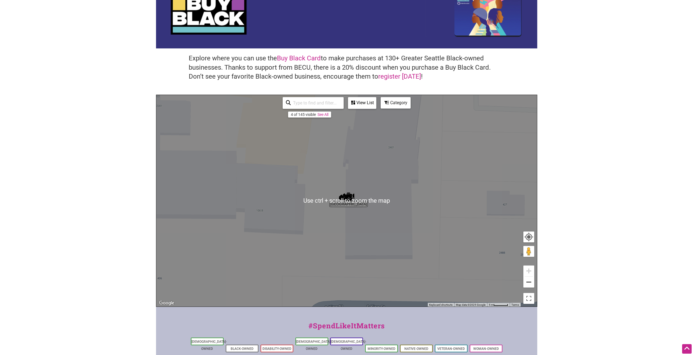
click at [361, 106] on div "View List" at bounding box center [361, 103] width 27 height 10
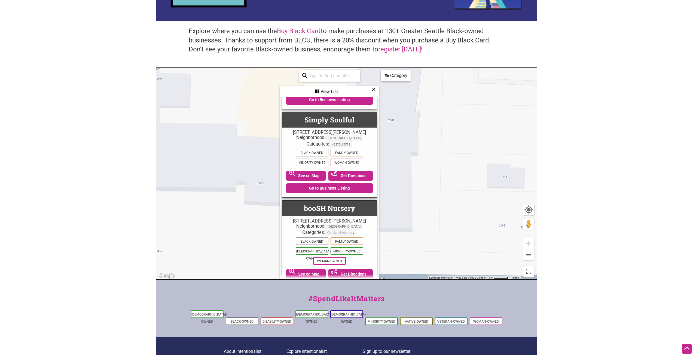
scroll to position [187, 0]
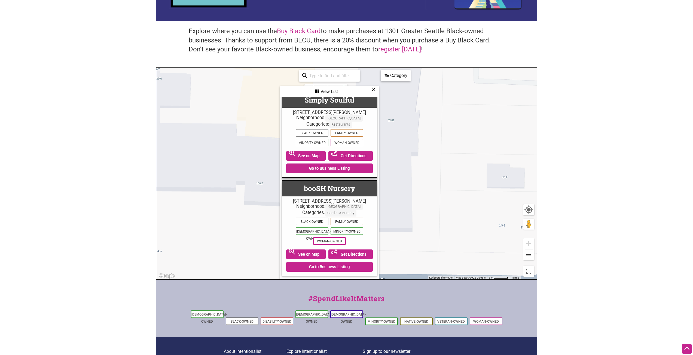
click at [528, 253] on button "Zoom out" at bounding box center [528, 255] width 11 height 11
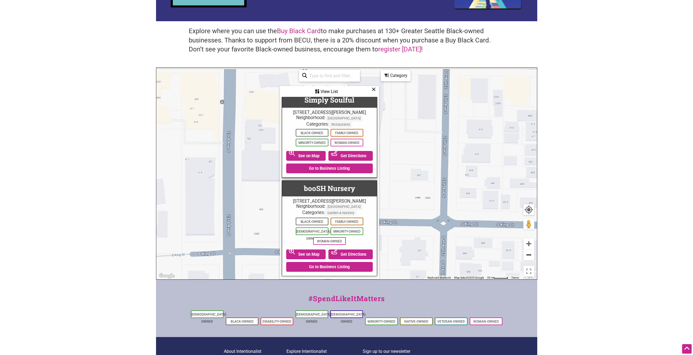
click at [528, 253] on button "Zoom out" at bounding box center [528, 255] width 11 height 11
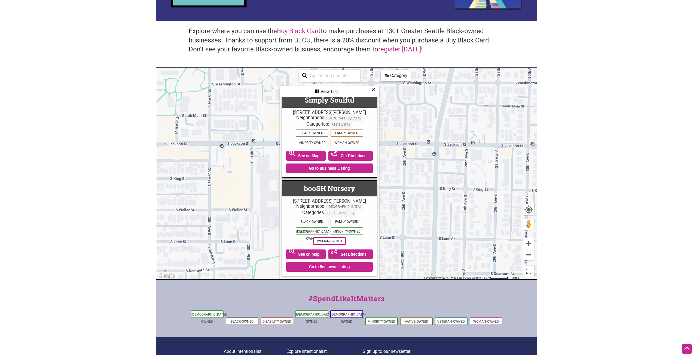
click at [371, 89] on div "View List" at bounding box center [329, 92] width 98 height 10
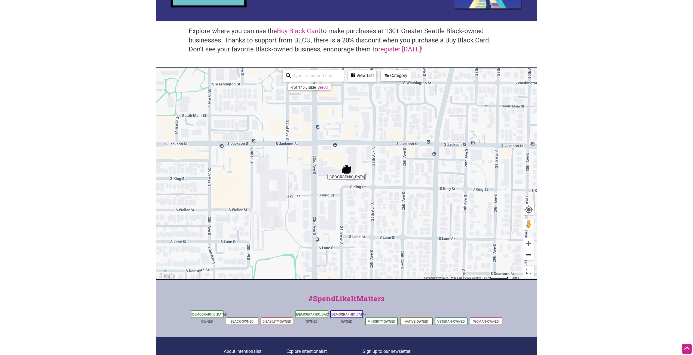
click at [528, 258] on button "Zoom out" at bounding box center [528, 255] width 11 height 11
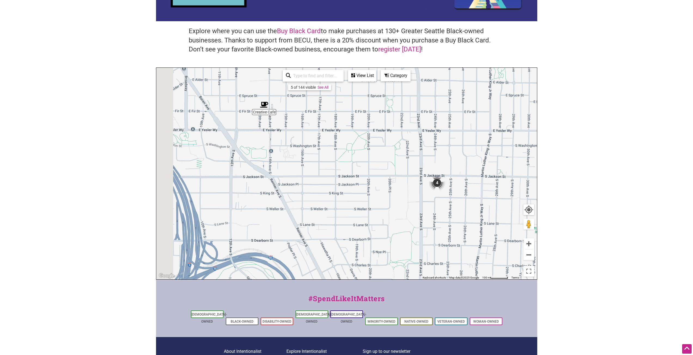
drag, startPoint x: 348, startPoint y: 188, endPoint x: 392, endPoint y: 197, distance: 45.2
click at [386, 195] on div "To navigate, press the arrow keys." at bounding box center [346, 174] width 380 height 212
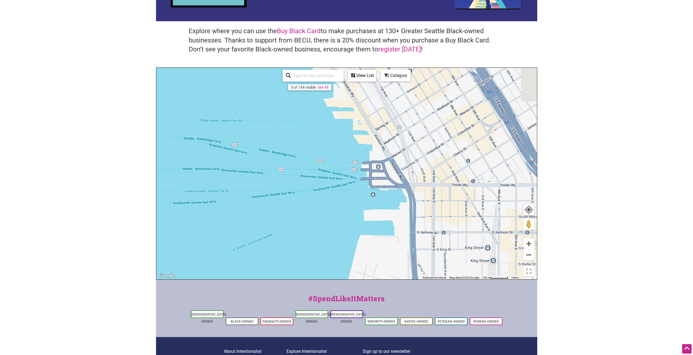
drag, startPoint x: 379, startPoint y: 195, endPoint x: 263, endPoint y: 137, distance: 129.7
click at [263, 137] on div "To navigate, press the arrow keys." at bounding box center [346, 174] width 380 height 212
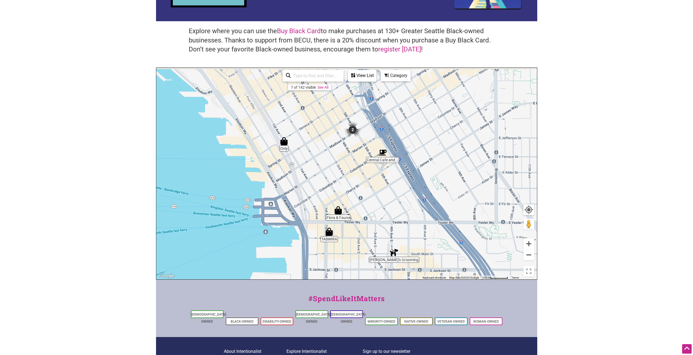
drag, startPoint x: 409, startPoint y: 146, endPoint x: 363, endPoint y: 206, distance: 75.5
click at [365, 206] on div "To navigate, press the arrow keys." at bounding box center [346, 174] width 380 height 212
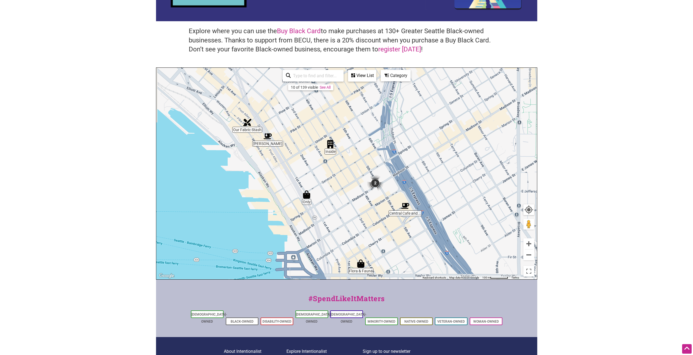
drag, startPoint x: 313, startPoint y: 155, endPoint x: 341, endPoint y: 211, distance: 63.0
click at [341, 211] on div "To navigate, press the arrow keys." at bounding box center [346, 174] width 380 height 212
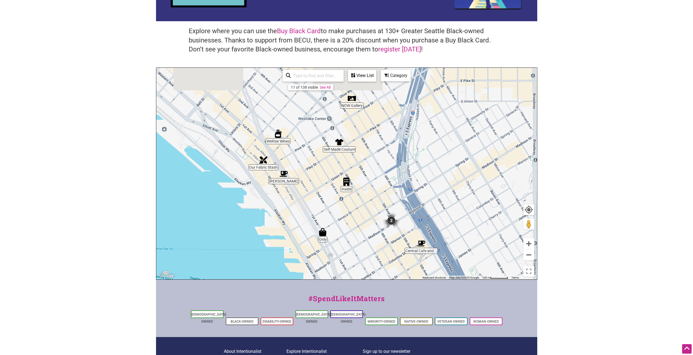
drag, startPoint x: 300, startPoint y: 139, endPoint x: 312, endPoint y: 168, distance: 31.1
click at [312, 168] on div "To navigate, press the arrow keys." at bounding box center [346, 174] width 380 height 212
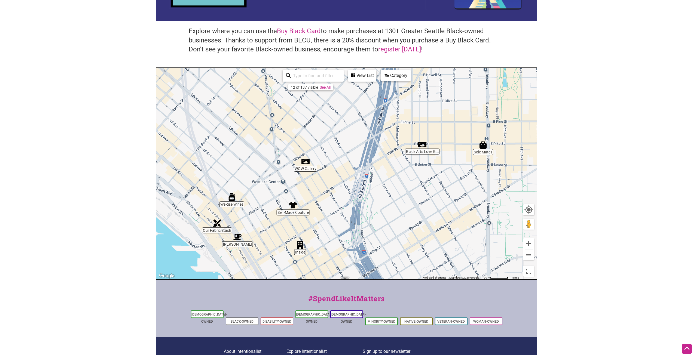
drag, startPoint x: 383, startPoint y: 147, endPoint x: 337, endPoint y: 209, distance: 77.6
click at [337, 209] on div "To navigate, press the arrow keys." at bounding box center [346, 174] width 380 height 212
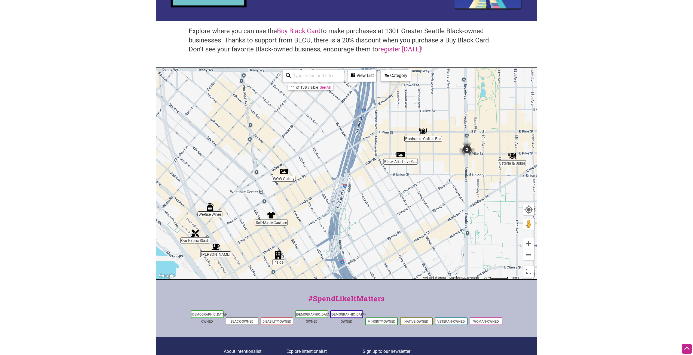
drag, startPoint x: 377, startPoint y: 188, endPoint x: 415, endPoint y: 223, distance: 51.6
click at [413, 222] on div "To navigate, press the arrow keys." at bounding box center [346, 174] width 380 height 212
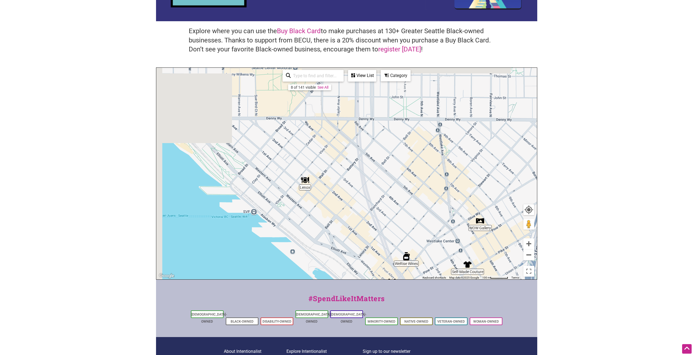
drag, startPoint x: 228, startPoint y: 165, endPoint x: 352, endPoint y: 177, distance: 123.8
click at [352, 177] on div "To navigate, press the arrow keys." at bounding box center [346, 174] width 380 height 212
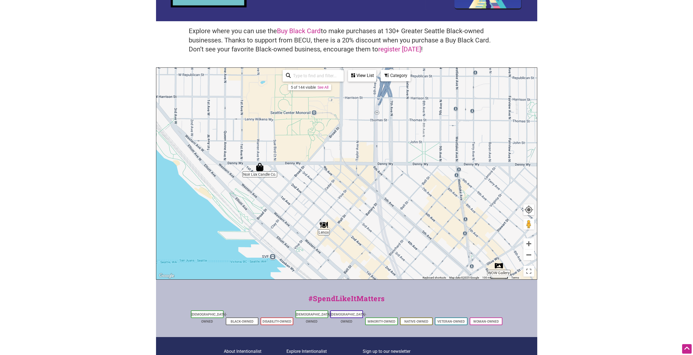
drag, startPoint x: 298, startPoint y: 133, endPoint x: 316, endPoint y: 179, distance: 50.1
click at [316, 179] on div "To navigate, press the arrow keys." at bounding box center [346, 174] width 380 height 212
drag, startPoint x: 355, startPoint y: 167, endPoint x: 300, endPoint y: 216, distance: 73.6
click at [300, 216] on div "To navigate, press the arrow keys." at bounding box center [346, 174] width 380 height 212
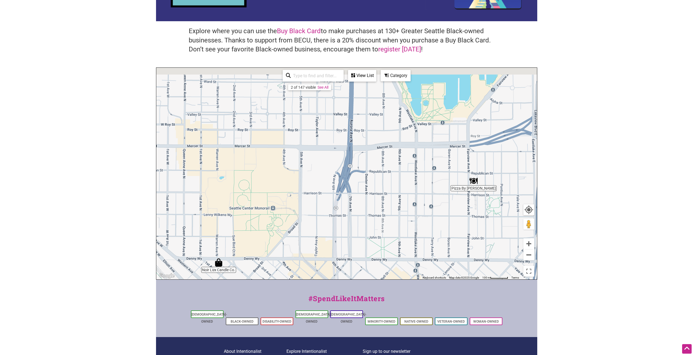
drag, startPoint x: 267, startPoint y: 159, endPoint x: 385, endPoint y: 194, distance: 123.0
click at [385, 194] on div "To navigate, press the arrow keys." at bounding box center [346, 174] width 380 height 212
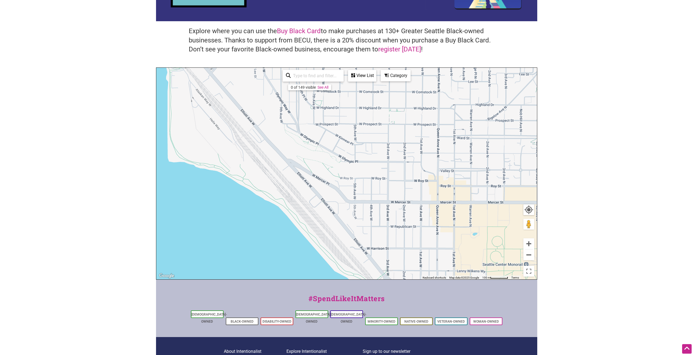
drag, startPoint x: 401, startPoint y: 192, endPoint x: 322, endPoint y: 215, distance: 82.3
click at [323, 213] on div "To navigate, press the arrow keys." at bounding box center [346, 174] width 380 height 212
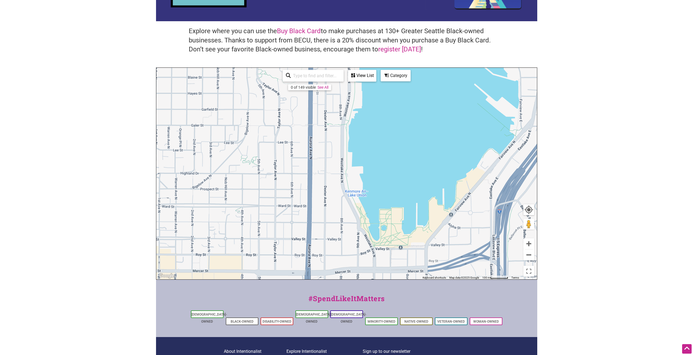
drag, startPoint x: 278, startPoint y: 159, endPoint x: 334, endPoint y: 199, distance: 69.2
click at [330, 197] on div "To navigate, press the arrow keys." at bounding box center [346, 174] width 380 height 212
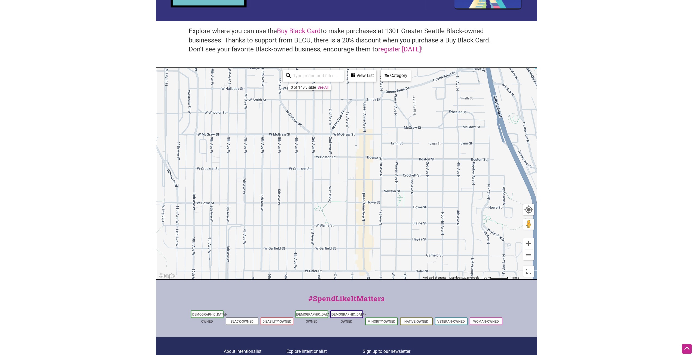
drag, startPoint x: 297, startPoint y: 190, endPoint x: 366, endPoint y: 196, distance: 69.1
click at [360, 195] on div "To navigate, press the arrow keys." at bounding box center [346, 174] width 380 height 212
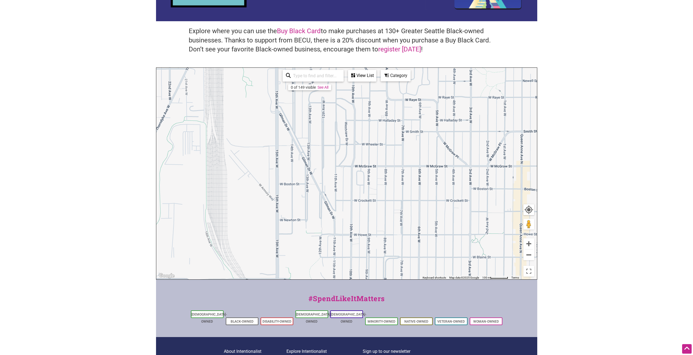
drag, startPoint x: 350, startPoint y: 187, endPoint x: 350, endPoint y: 215, distance: 27.5
click at [351, 211] on div "To navigate, press the arrow keys." at bounding box center [346, 174] width 380 height 212
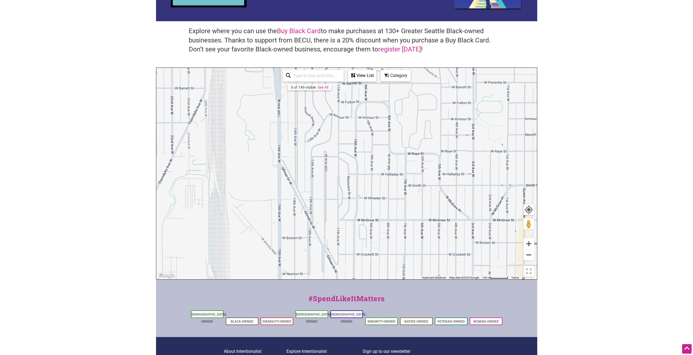
click at [335, 208] on div "To navigate, press the arrow keys." at bounding box center [346, 174] width 380 height 212
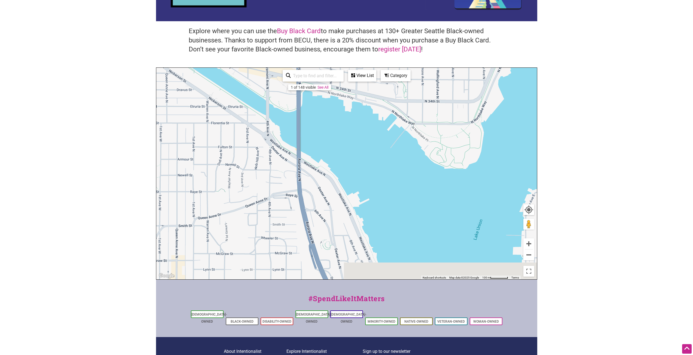
drag, startPoint x: 348, startPoint y: 227, endPoint x: 311, endPoint y: 142, distance: 92.4
click at [323, 171] on div "To navigate, press the arrow keys." at bounding box center [346, 174] width 380 height 212
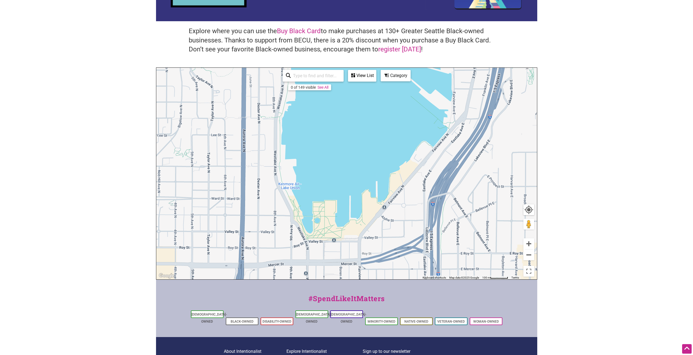
click at [327, 155] on div "To navigate, press the arrow keys." at bounding box center [346, 174] width 380 height 212
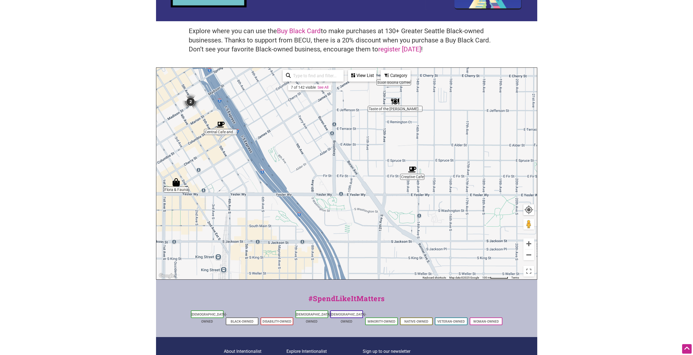
drag, startPoint x: 300, startPoint y: 221, endPoint x: 315, endPoint y: 158, distance: 64.9
click at [315, 158] on div "To navigate, press the arrow keys." at bounding box center [346, 174] width 380 height 212
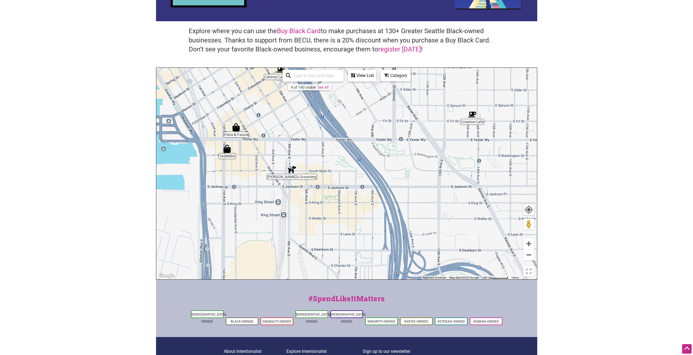
drag, startPoint x: 294, startPoint y: 220, endPoint x: 355, endPoint y: 160, distance: 85.1
click at [355, 160] on div "To navigate, press the arrow keys." at bounding box center [346, 174] width 380 height 212
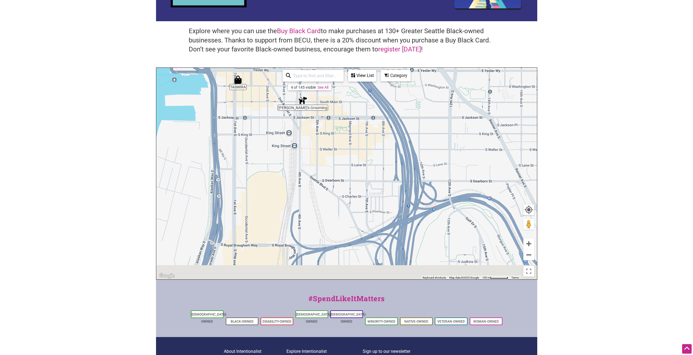
drag, startPoint x: 347, startPoint y: 221, endPoint x: 359, endPoint y: 148, distance: 73.9
click at [359, 148] on div "To navigate, press the arrow keys." at bounding box center [346, 174] width 380 height 212
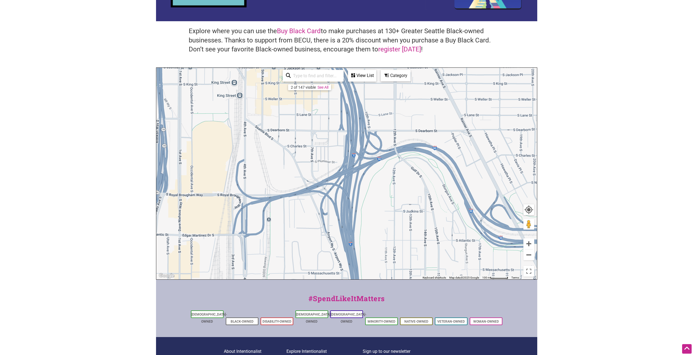
drag, startPoint x: 405, startPoint y: 196, endPoint x: 305, endPoint y: 156, distance: 108.1
click at [305, 156] on div "To navigate, press the arrow keys." at bounding box center [346, 174] width 380 height 212
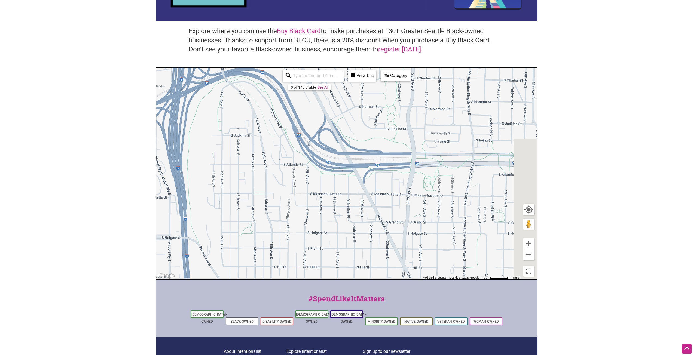
drag, startPoint x: 397, startPoint y: 224, endPoint x: 278, endPoint y: 149, distance: 140.1
click at [278, 149] on div "To navigate, press the arrow keys." at bounding box center [346, 174] width 380 height 212
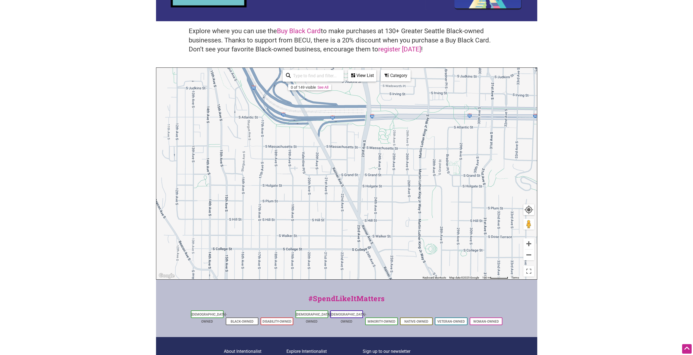
drag, startPoint x: 331, startPoint y: 173, endPoint x: 324, endPoint y: 152, distance: 22.8
click at [324, 152] on div "To navigate, press the arrow keys." at bounding box center [346, 174] width 380 height 212
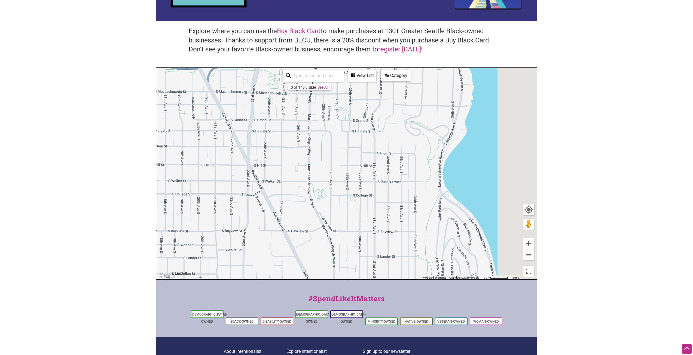
drag, startPoint x: 389, startPoint y: 204, endPoint x: 253, endPoint y: 152, distance: 146.1
click at [253, 152] on div "To navigate, press the arrow keys." at bounding box center [346, 174] width 380 height 212
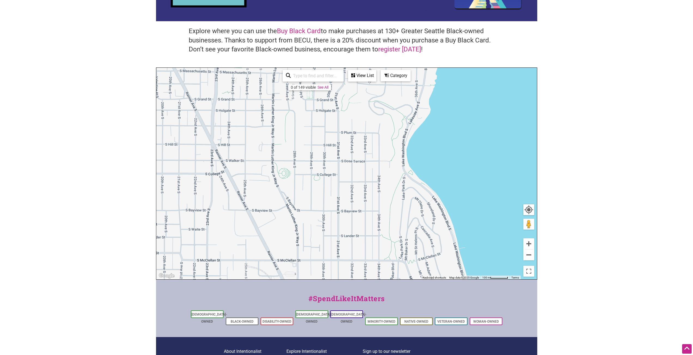
click at [338, 166] on div "To navigate, press the arrow keys." at bounding box center [346, 174] width 380 height 212
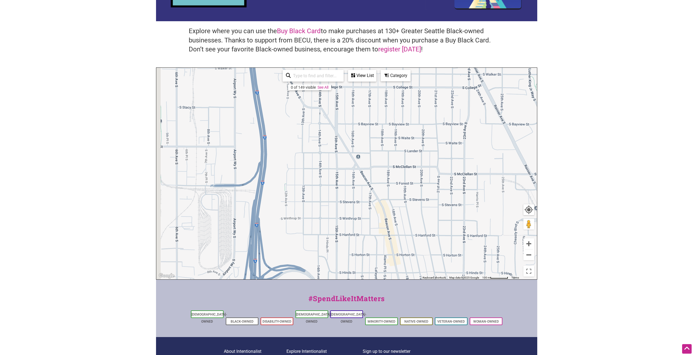
drag, startPoint x: 273, startPoint y: 195, endPoint x: 346, endPoint y: 184, distance: 74.6
click at [345, 185] on div "To navigate, press the arrow keys." at bounding box center [346, 174] width 380 height 212
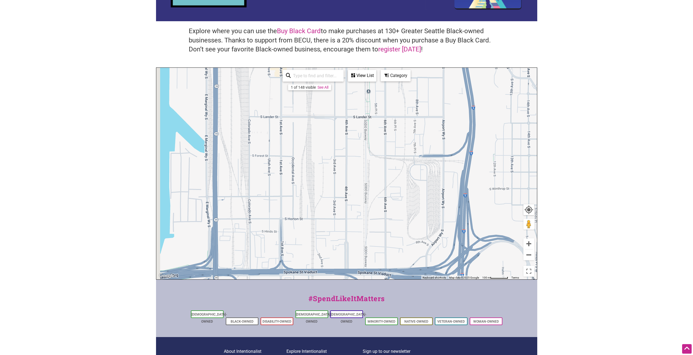
drag, startPoint x: 273, startPoint y: 184, endPoint x: 319, endPoint y: 185, distance: 45.7
click at [319, 185] on div "To navigate, press the arrow keys." at bounding box center [346, 174] width 380 height 212
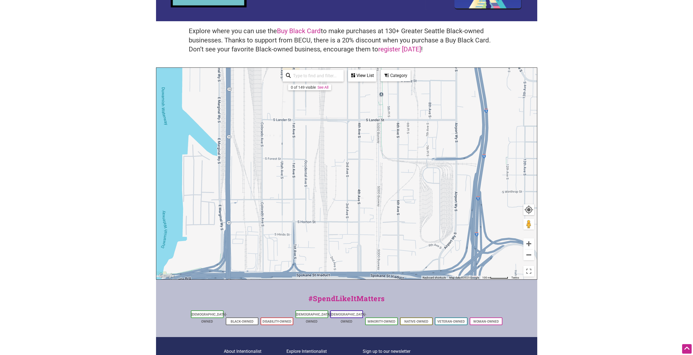
drag, startPoint x: 287, startPoint y: 224, endPoint x: 312, endPoint y: 154, distance: 74.2
click at [312, 156] on div "To navigate, press the arrow keys." at bounding box center [346, 174] width 380 height 212
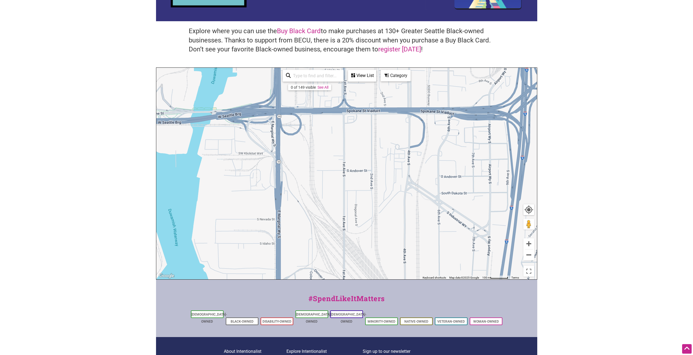
drag, startPoint x: 351, startPoint y: 205, endPoint x: 347, endPoint y: 152, distance: 52.9
click at [346, 157] on div "To navigate, press the arrow keys." at bounding box center [346, 174] width 380 height 212
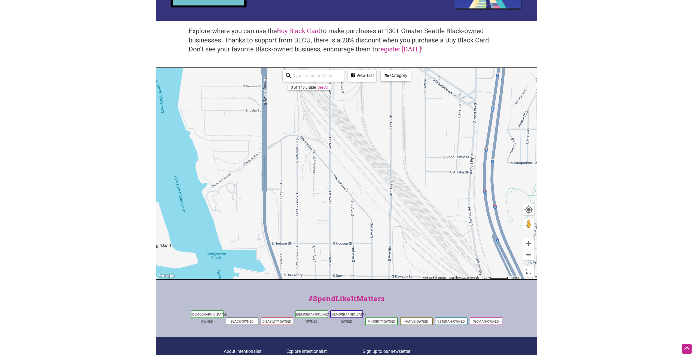
drag, startPoint x: 402, startPoint y: 183, endPoint x: 300, endPoint y: 151, distance: 106.8
click at [303, 153] on div "To navigate, press the arrow keys." at bounding box center [346, 174] width 380 height 212
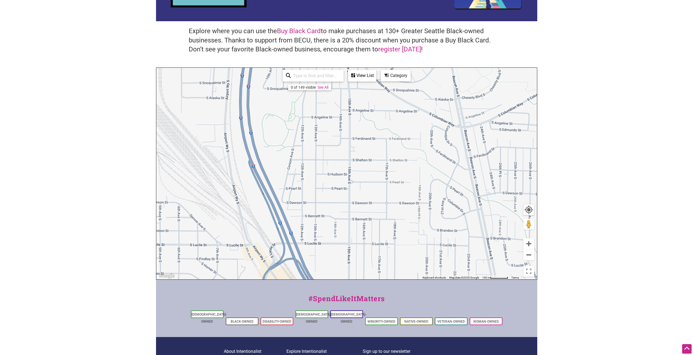
drag, startPoint x: 339, startPoint y: 203, endPoint x: 318, endPoint y: 122, distance: 84.0
click at [316, 133] on div "To navigate, press the arrow keys." at bounding box center [346, 174] width 380 height 212
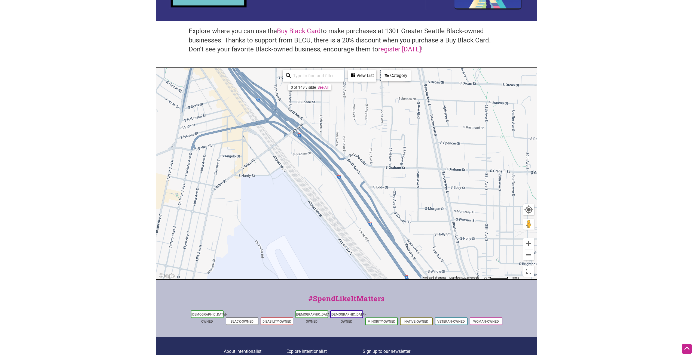
drag, startPoint x: 368, startPoint y: 155, endPoint x: 268, endPoint y: 84, distance: 122.6
click at [287, 97] on div "To navigate, press the arrow keys." at bounding box center [346, 174] width 380 height 212
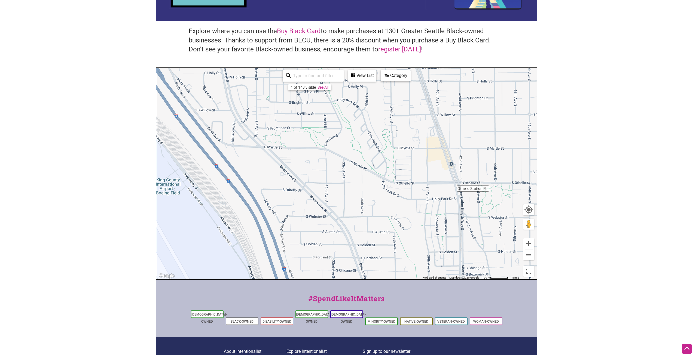
click at [345, 119] on div "To navigate, press the arrow keys." at bounding box center [346, 174] width 380 height 212
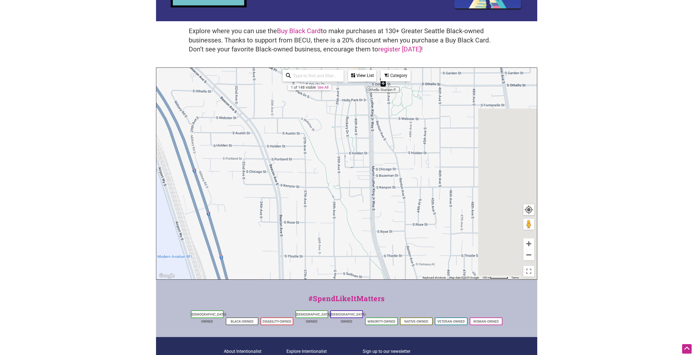
click at [254, 189] on div "To navigate, press the arrow keys." at bounding box center [346, 174] width 380 height 212
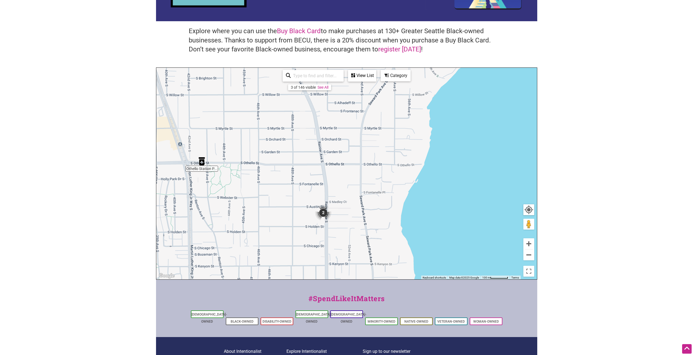
click at [322, 212] on img "2" at bounding box center [323, 212] width 21 height 21
click at [351, 78] on div "View List" at bounding box center [361, 75] width 27 height 10
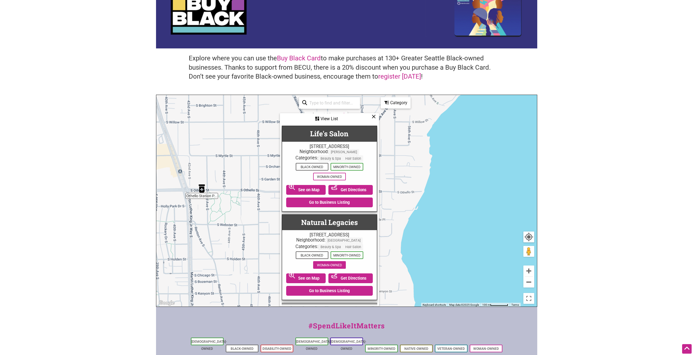
scroll to position [0, 0]
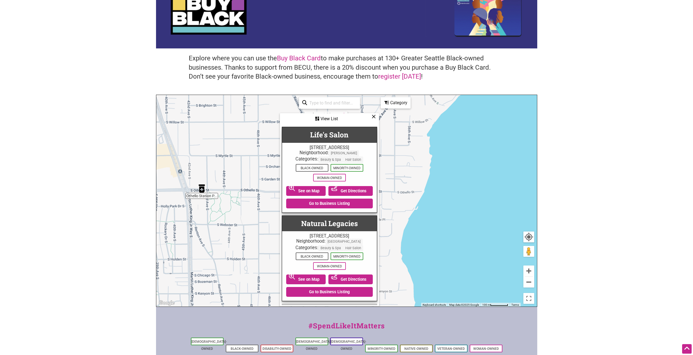
click at [374, 116] on icon at bounding box center [373, 116] width 4 height 0
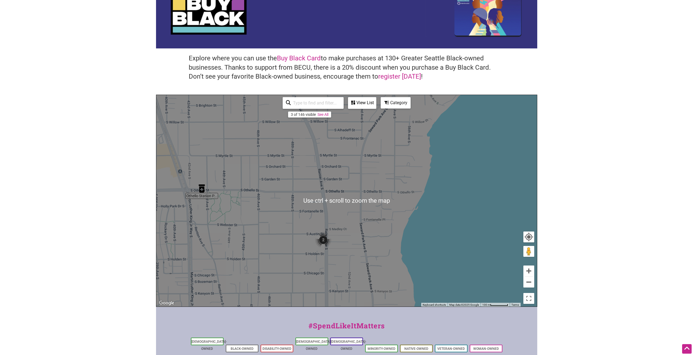
scroll to position [94, 0]
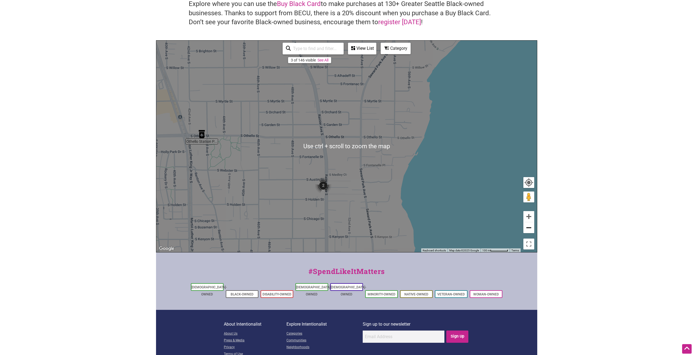
click at [533, 229] on button "Zoom out" at bounding box center [528, 227] width 11 height 11
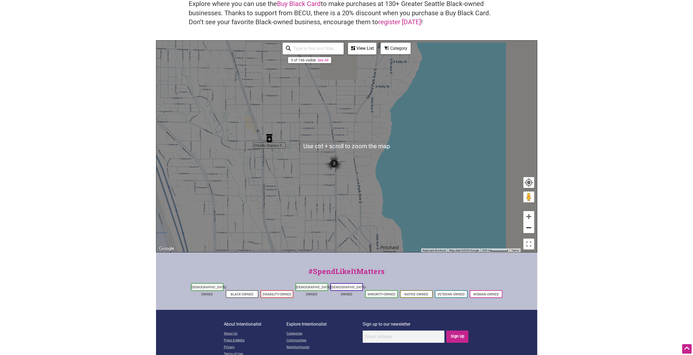
click at [532, 229] on button "Zoom out" at bounding box center [528, 227] width 11 height 11
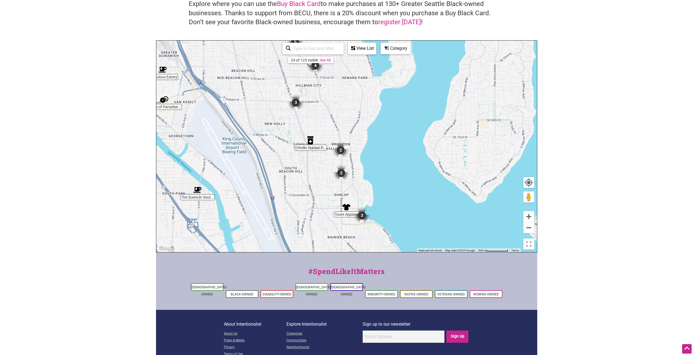
click at [417, 127] on div "To navigate, press the arrow keys." at bounding box center [346, 147] width 380 height 212
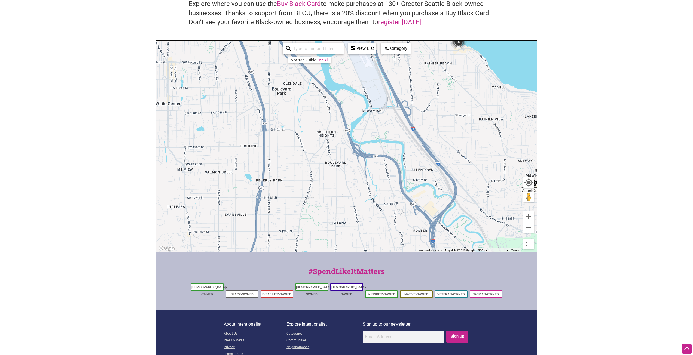
click at [398, 165] on div "To navigate, press the arrow keys." at bounding box center [346, 147] width 380 height 212
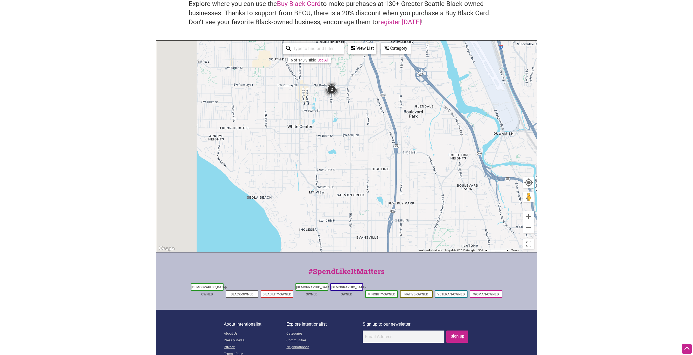
click at [410, 182] on div "To navigate, press the arrow keys." at bounding box center [346, 147] width 380 height 212
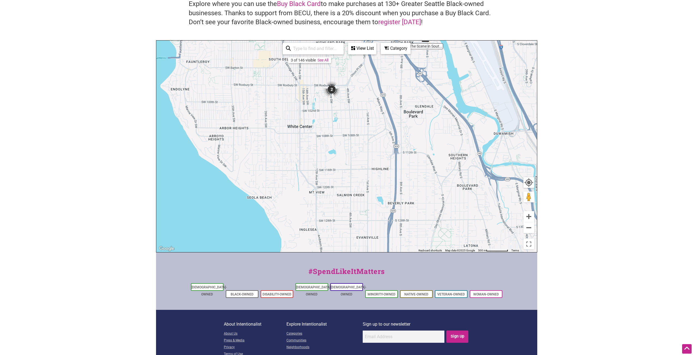
click at [333, 88] on img "2" at bounding box center [331, 89] width 21 height 21
